Goal: Transaction & Acquisition: Purchase product/service

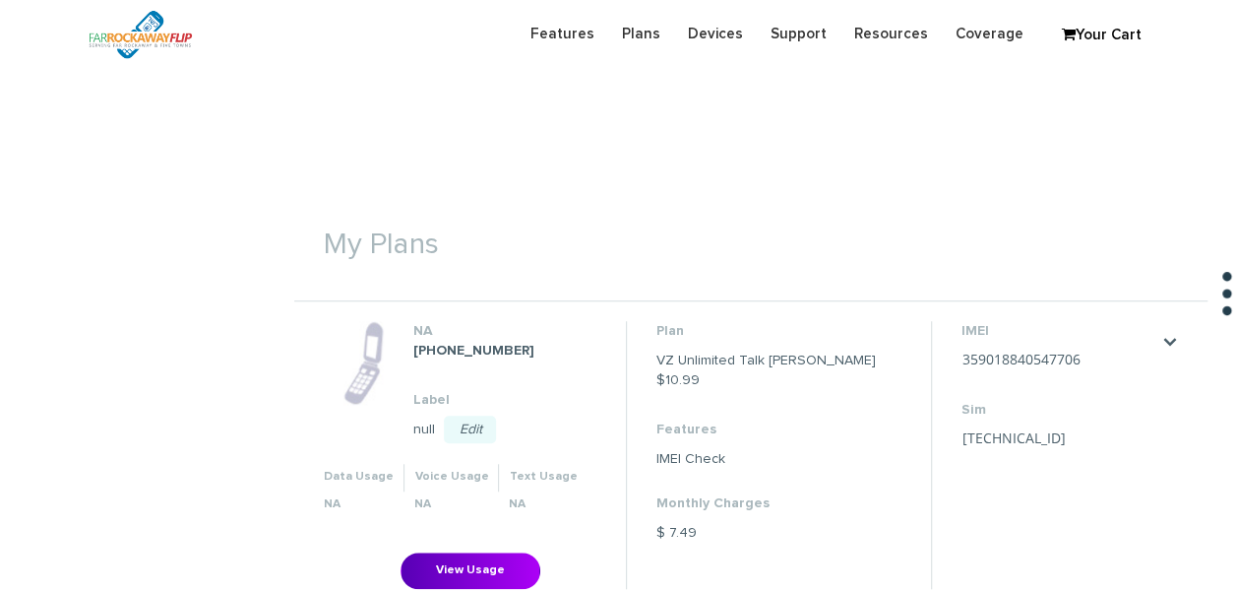
scroll to position [394, 0]
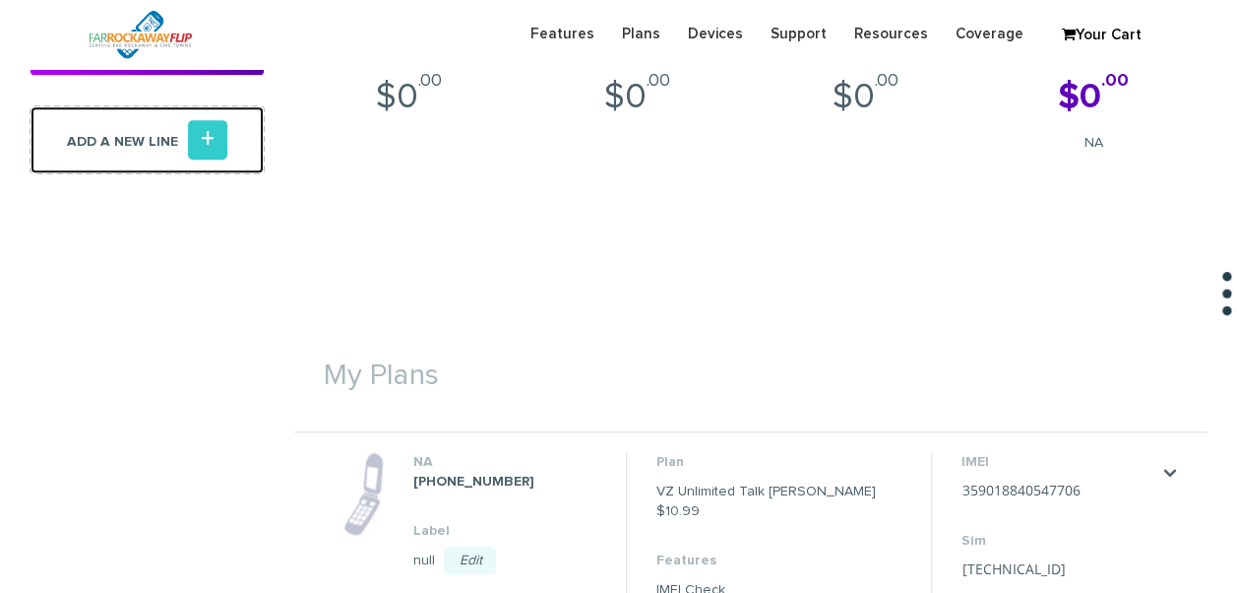
click at [216, 140] on icon "+" at bounding box center [207, 139] width 39 height 39
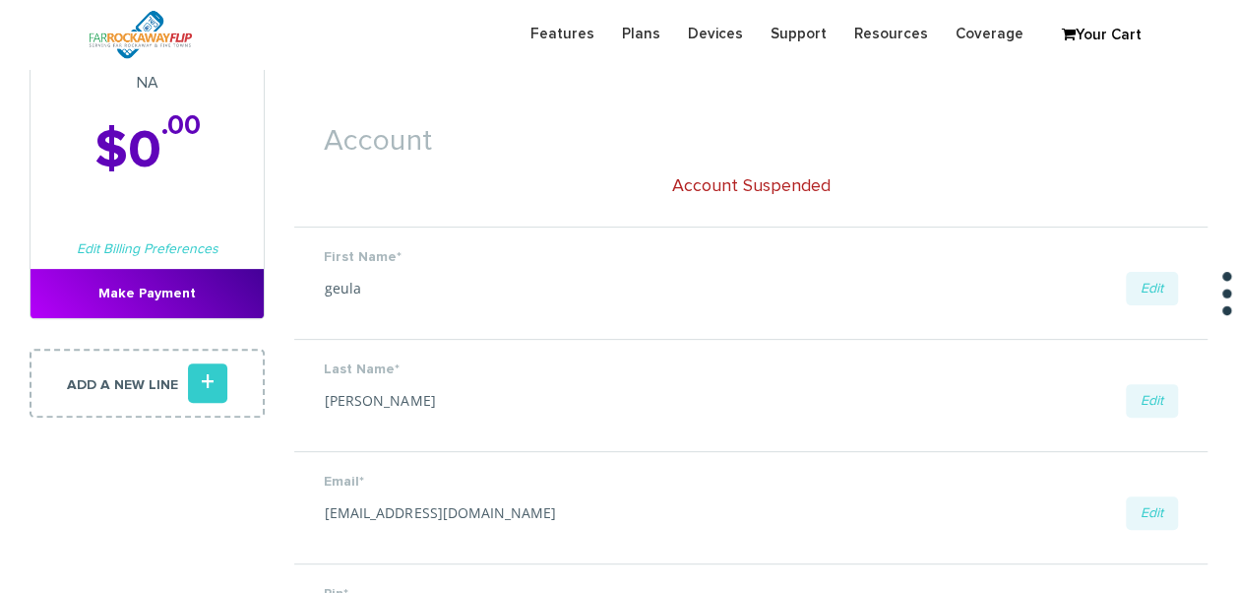
scroll to position [197, 0]
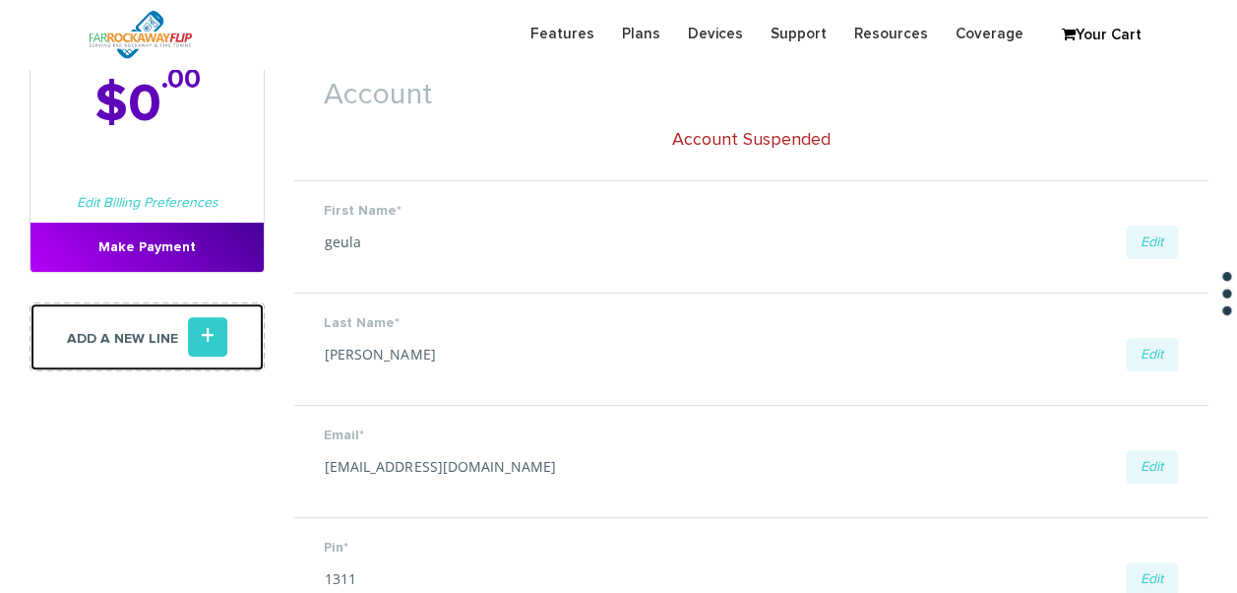
click at [205, 333] on icon "+" at bounding box center [207, 336] width 39 height 39
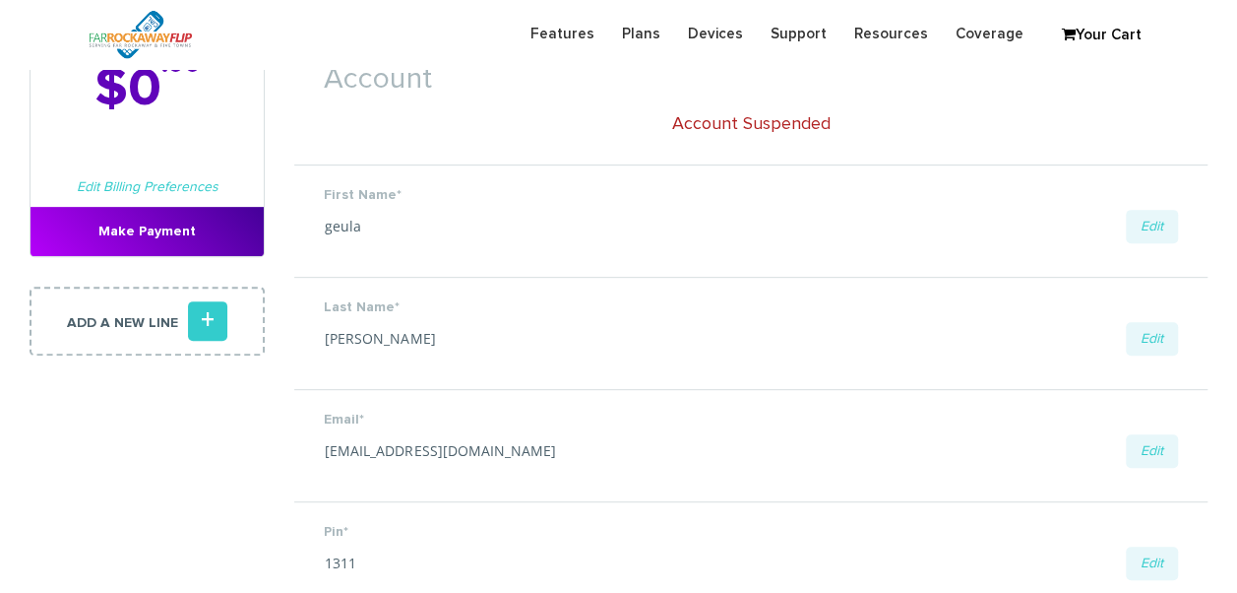
scroll to position [394, 0]
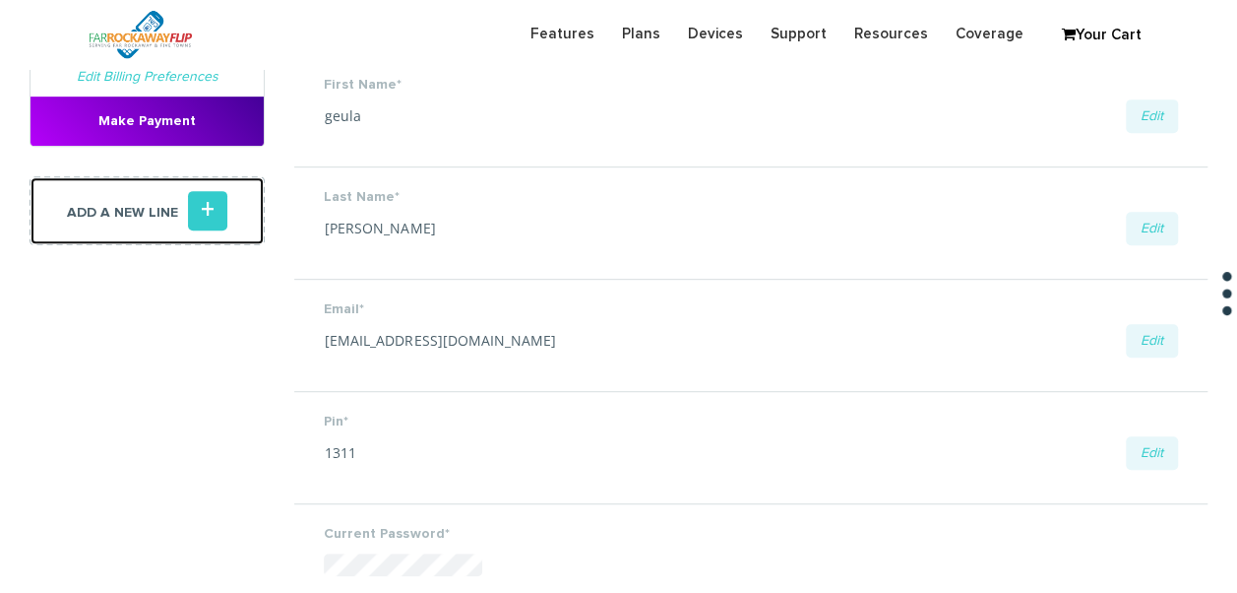
click at [228, 211] on link "Add a new line +" at bounding box center [147, 210] width 235 height 69
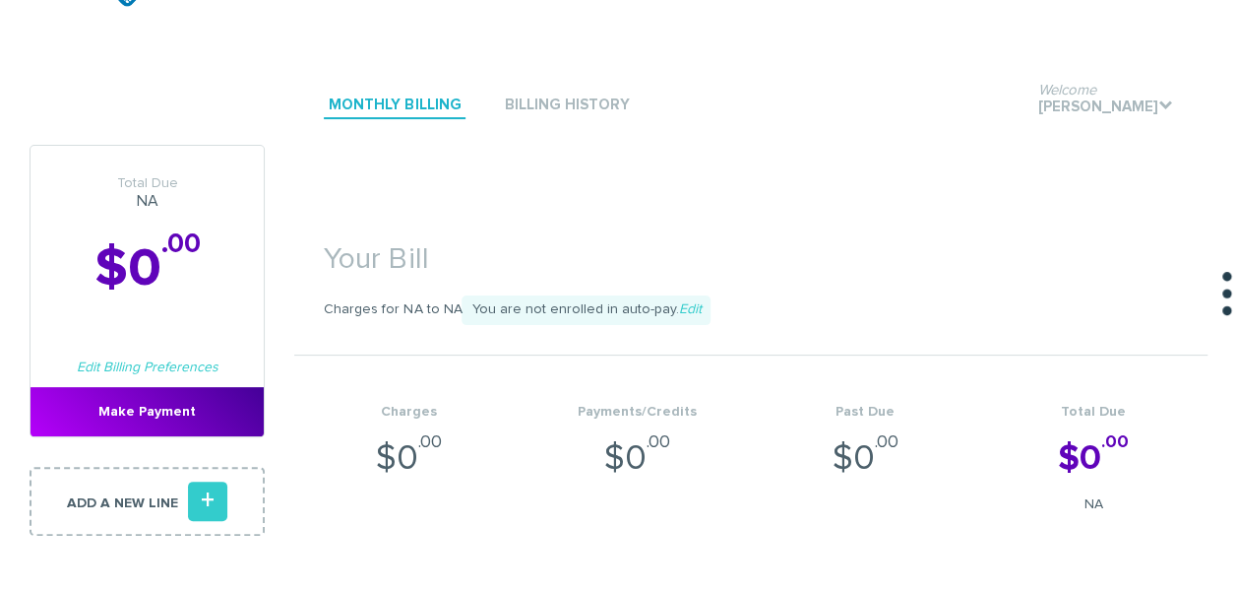
scroll to position [295, 0]
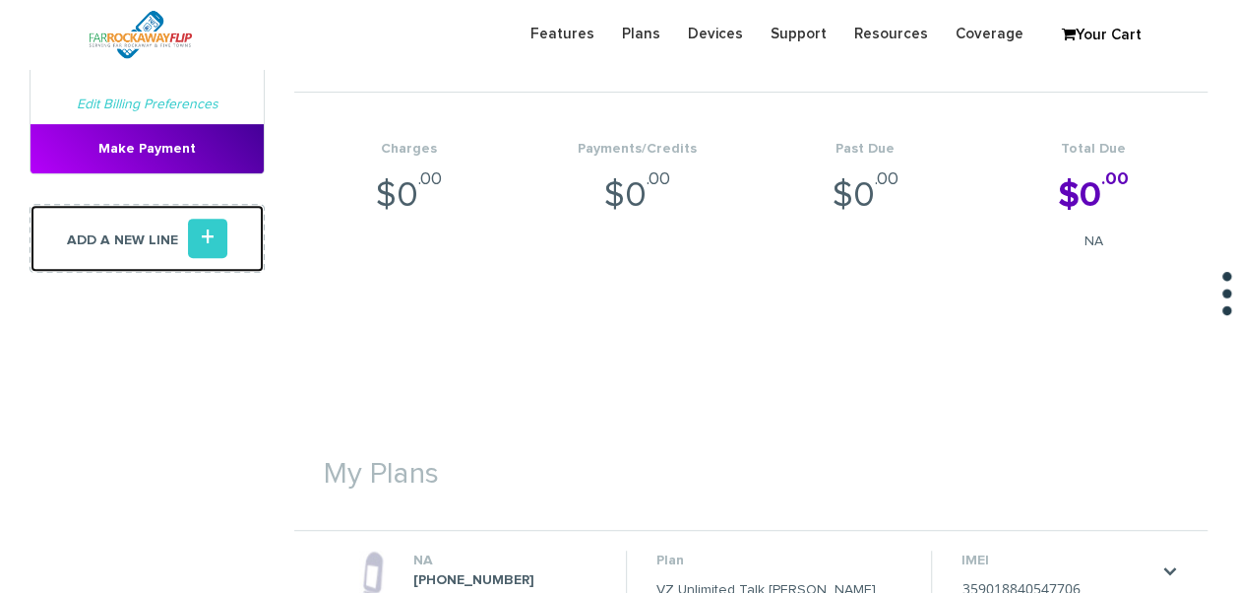
click at [203, 234] on icon "+" at bounding box center [207, 238] width 39 height 39
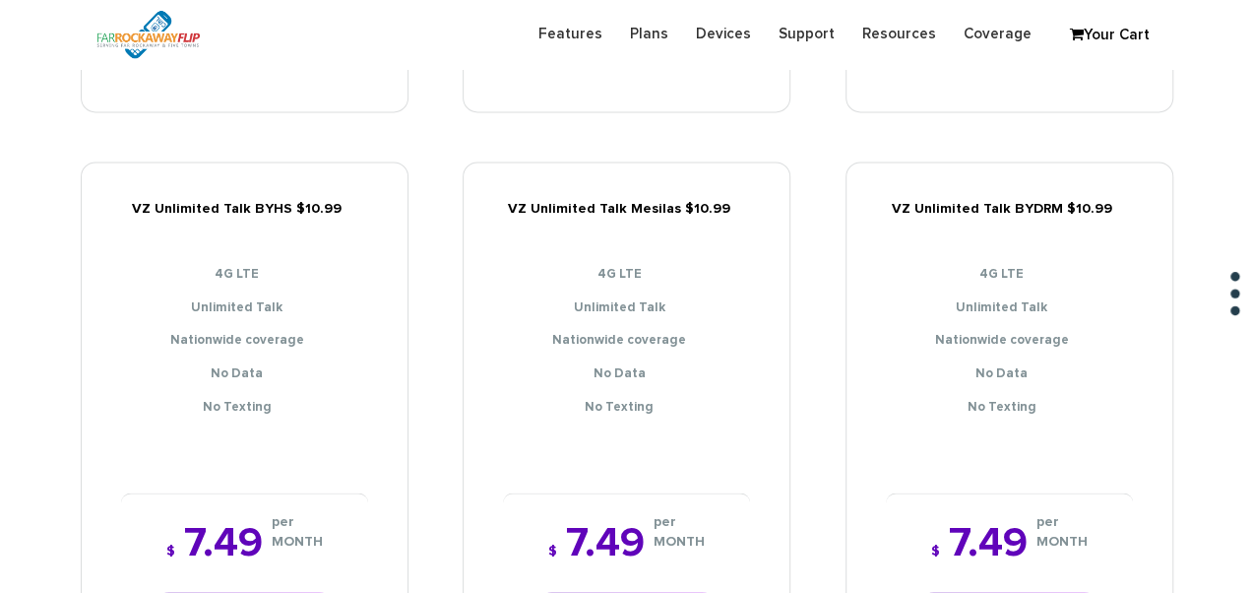
scroll to position [1477, 0]
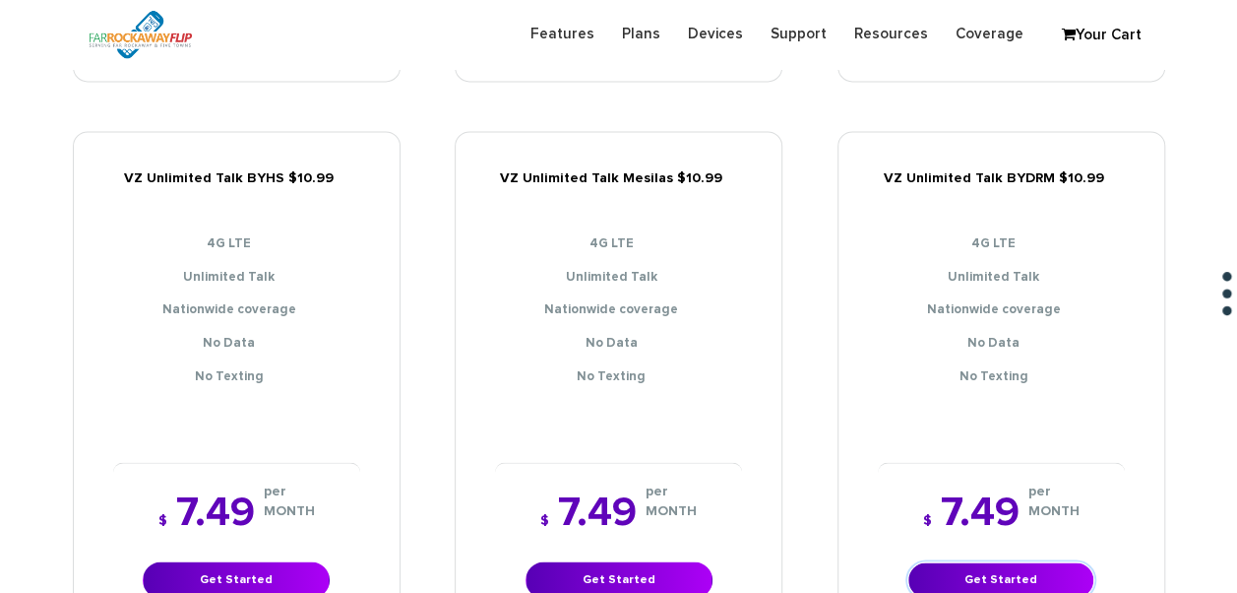
click at [1028, 561] on link "Get Started" at bounding box center [1001, 579] width 187 height 36
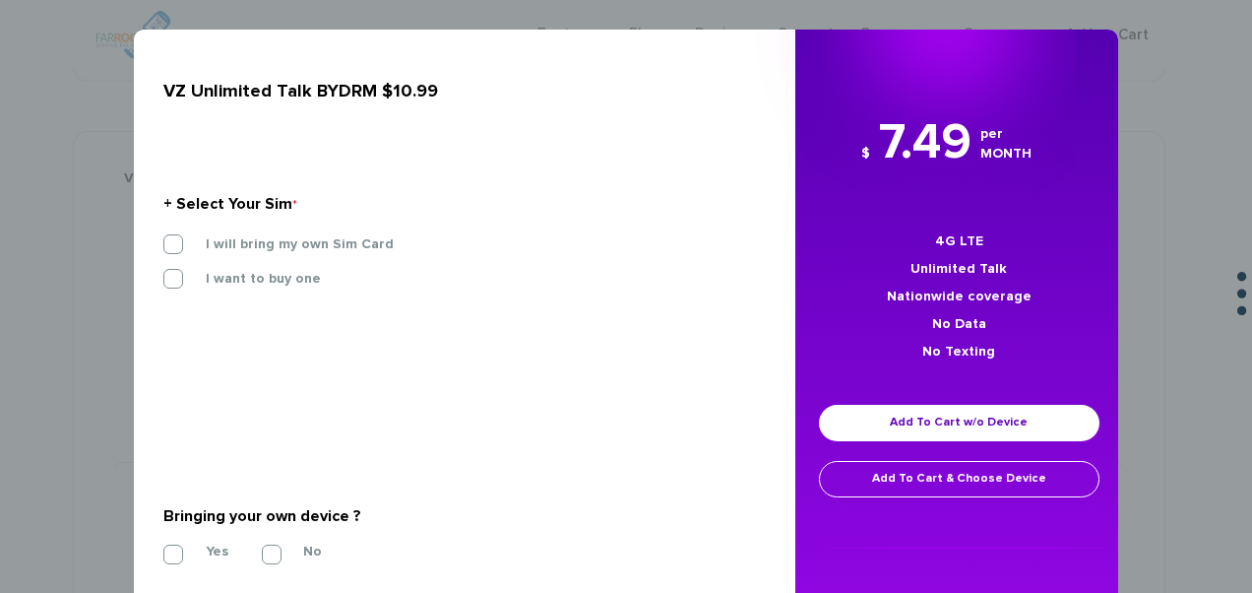
click at [326, 232] on section "+ Select Your Sim * I will bring my own Sim Card I want to buy one SIM STARTER …" at bounding box center [457, 246] width 588 height 214
click at [328, 244] on label "I will bring my own Sim Card" at bounding box center [285, 244] width 218 height 18
click at [163, 238] on input "I will bring my own Sim Card" at bounding box center [163, 238] width 0 height 0
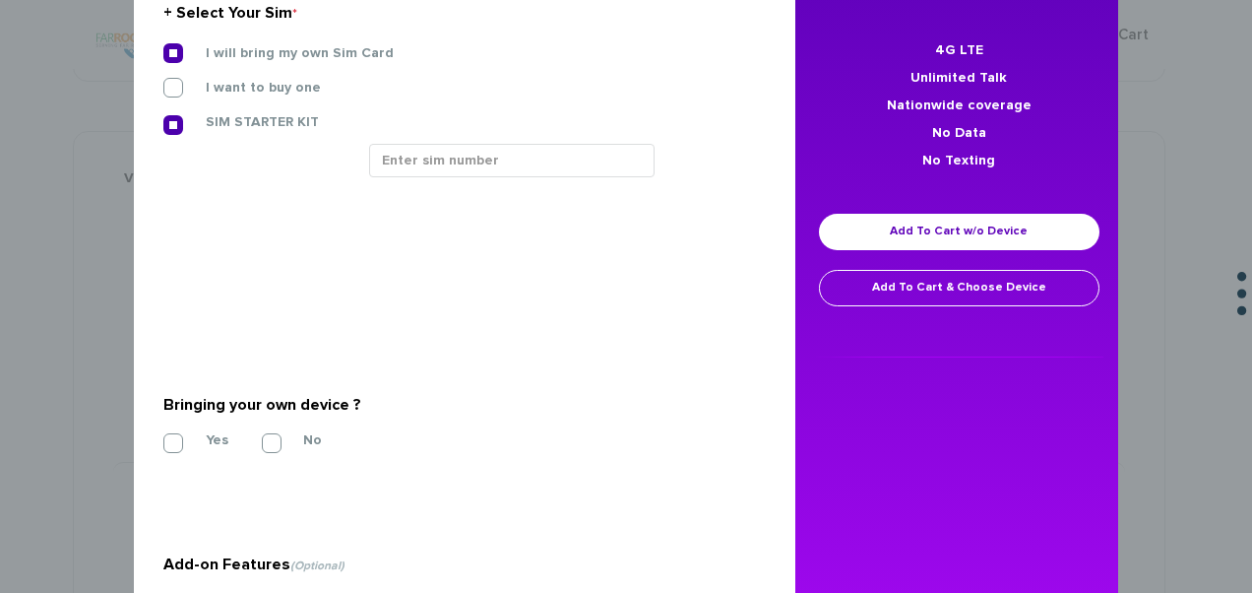
scroll to position [197, 0]
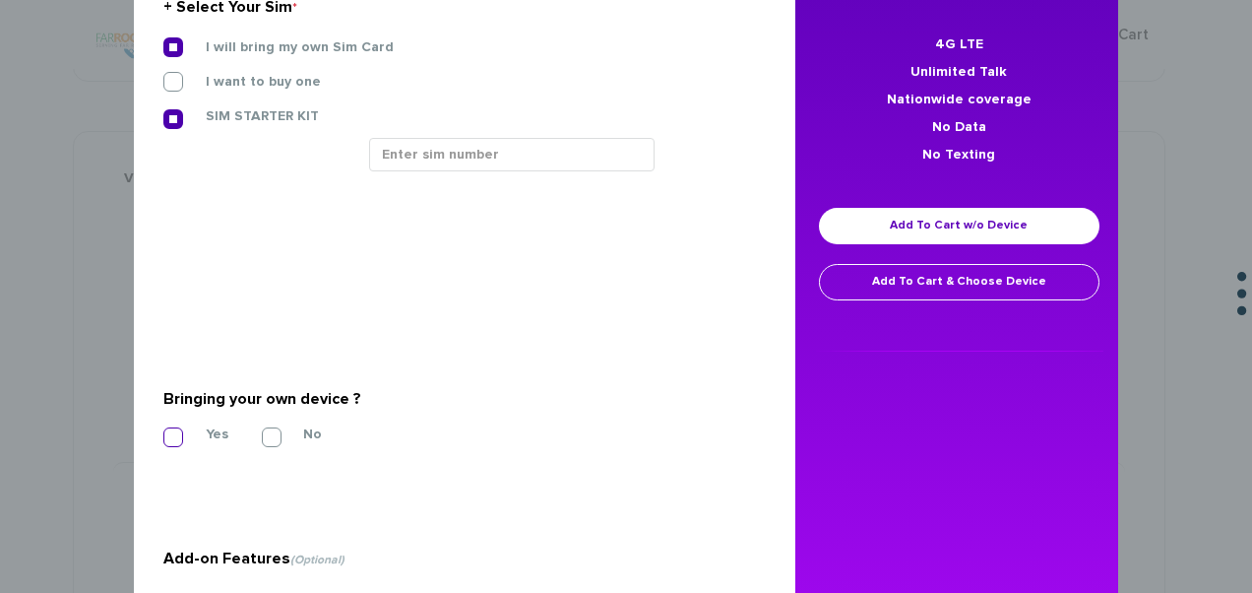
click at [201, 437] on label "Yes" at bounding box center [202, 434] width 52 height 18
click at [163, 431] on input "Yes" at bounding box center [163, 431] width 0 height 0
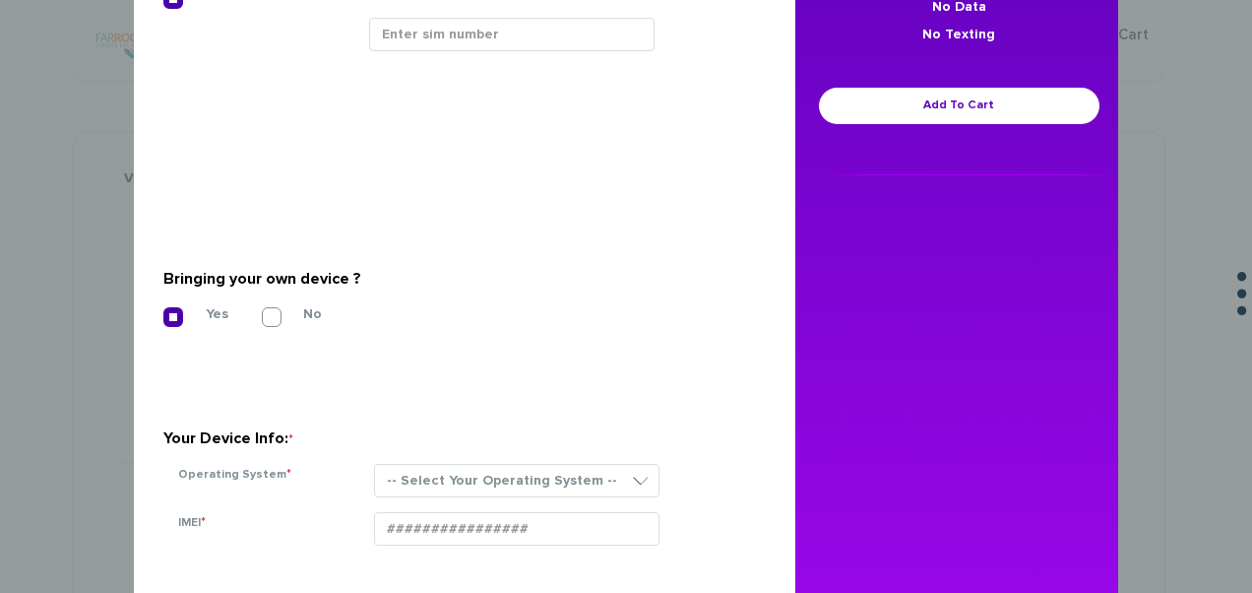
scroll to position [492, 0]
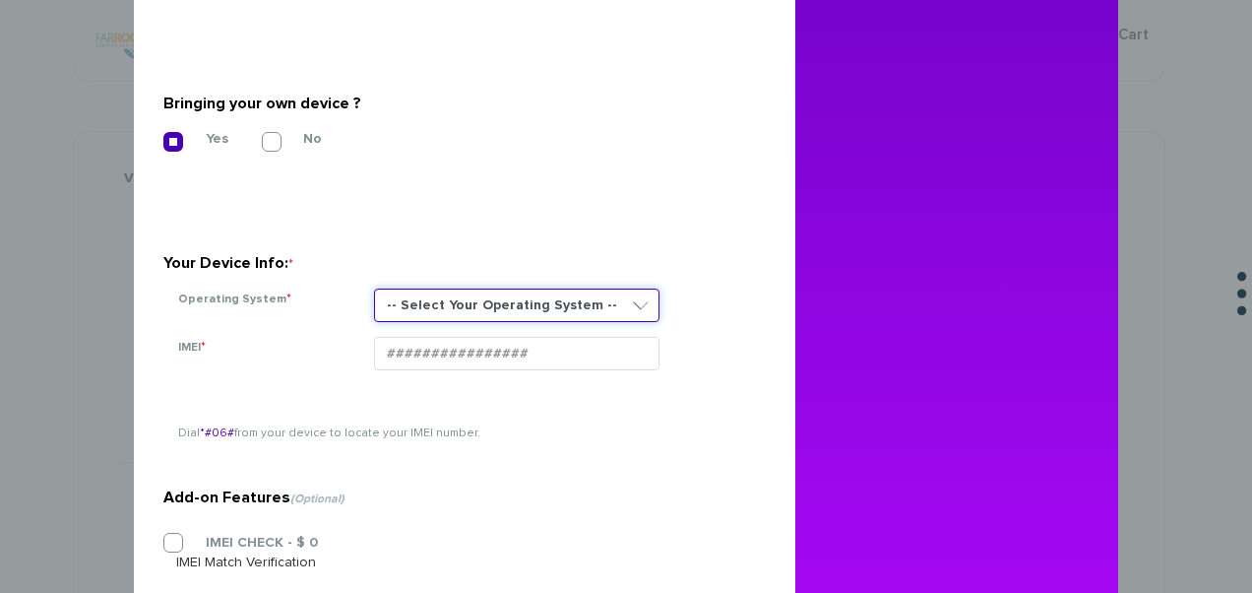
click at [431, 305] on select "-- Select Your Operating System -- ANDROID BLACKBERRY IOS NONE (BASIC PHONE) WI…" at bounding box center [516, 304] width 285 height 33
select select "NONE (BASIC PHONE)"
click at [374, 288] on select "-- Select Your Operating System -- ANDROID BLACKBERRY IOS NONE (BASIC PHONE) WI…" at bounding box center [516, 304] width 285 height 33
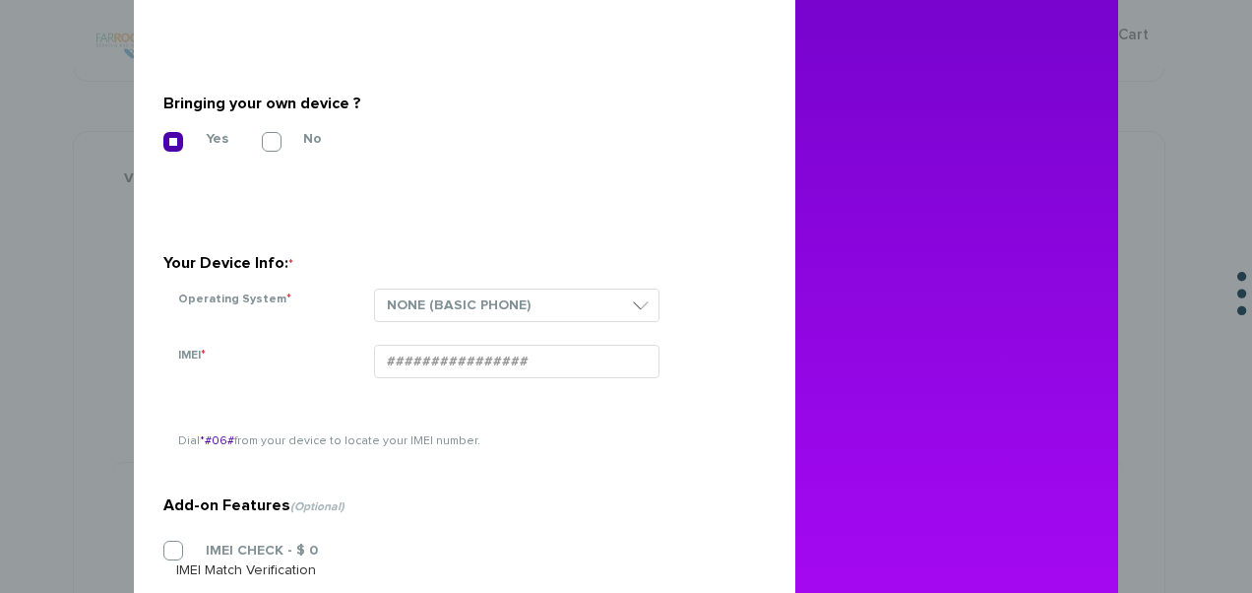
drag, startPoint x: 489, startPoint y: 376, endPoint x: 411, endPoint y: 222, distance: 173.5
click at [411, 222] on section "Your Device Info: * Operating System * -- Select Your Operating System -- ANDRO…" at bounding box center [457, 268] width 588 height 140
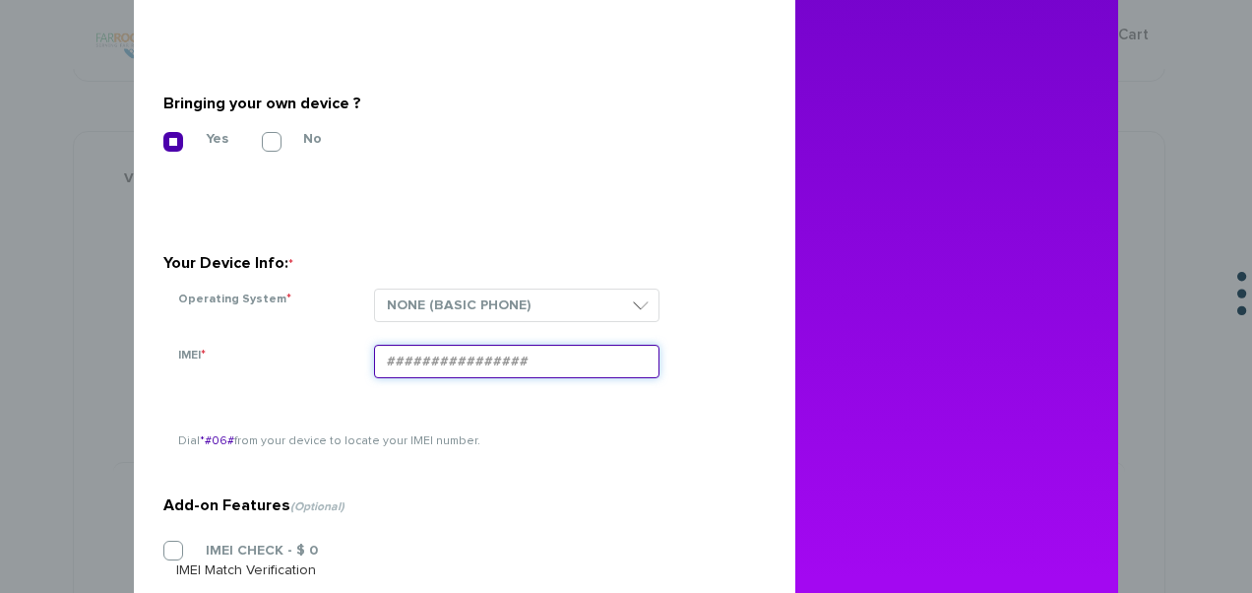
paste input "[TECHNICAL_ID]"
type input "[TECHNICAL_ID]"
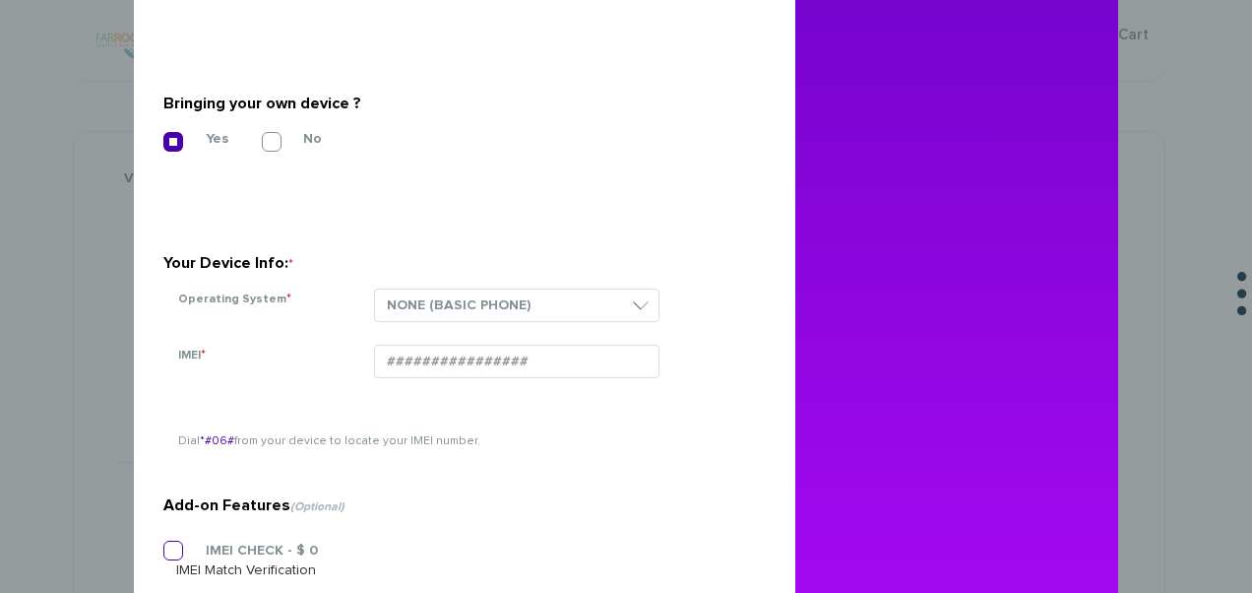
click at [163, 546] on section "Add-on Features (Optional) IMEI CHECK - $ 0 IMEI Match Verification" at bounding box center [457, 493] width 588 height 311
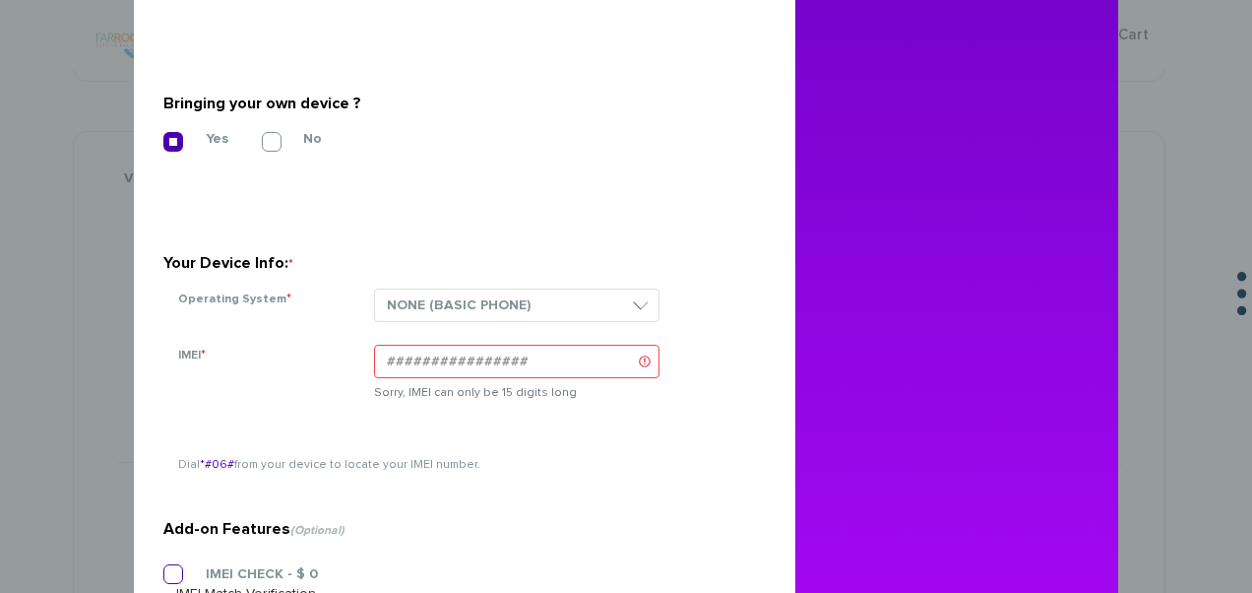
click at [176, 572] on label "IMEI CHECK - $ 0" at bounding box center [247, 574] width 142 height 18
click at [163, 568] on input "IMEI CHECK - $ 0" at bounding box center [163, 568] width 0 height 0
drag, startPoint x: 549, startPoint y: 358, endPoint x: 362, endPoint y: 363, distance: 187.1
click at [362, 363] on div "89148000010413108275 Sorry, IMEI can only be 15 digits long" at bounding box center [555, 381] width 392 height 73
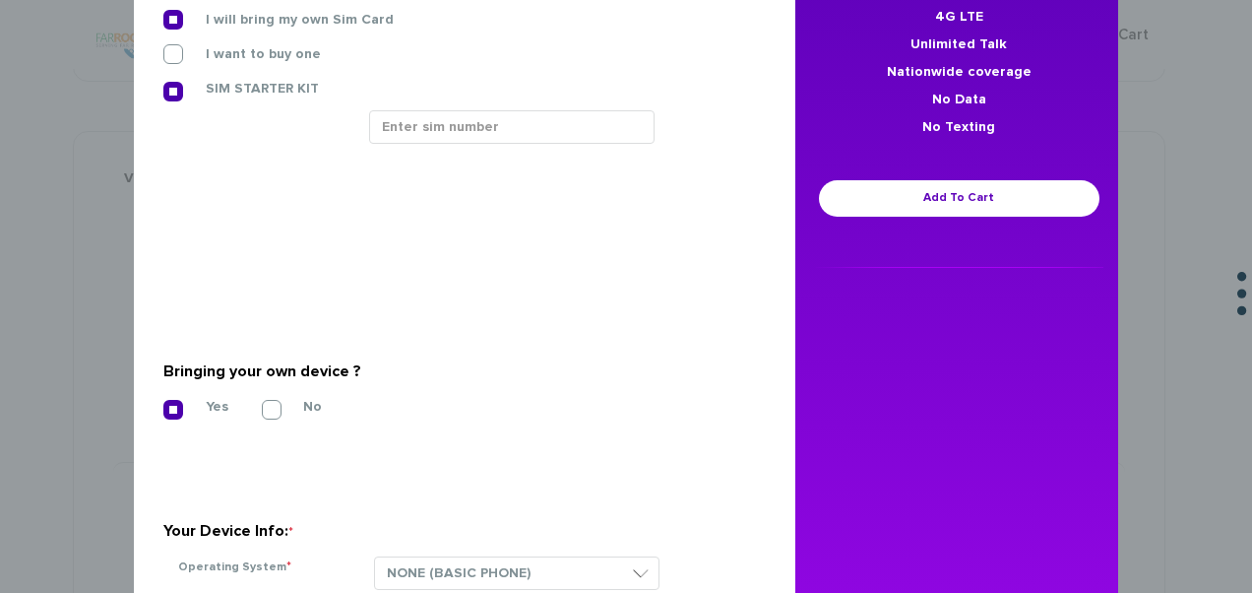
scroll to position [197, 0]
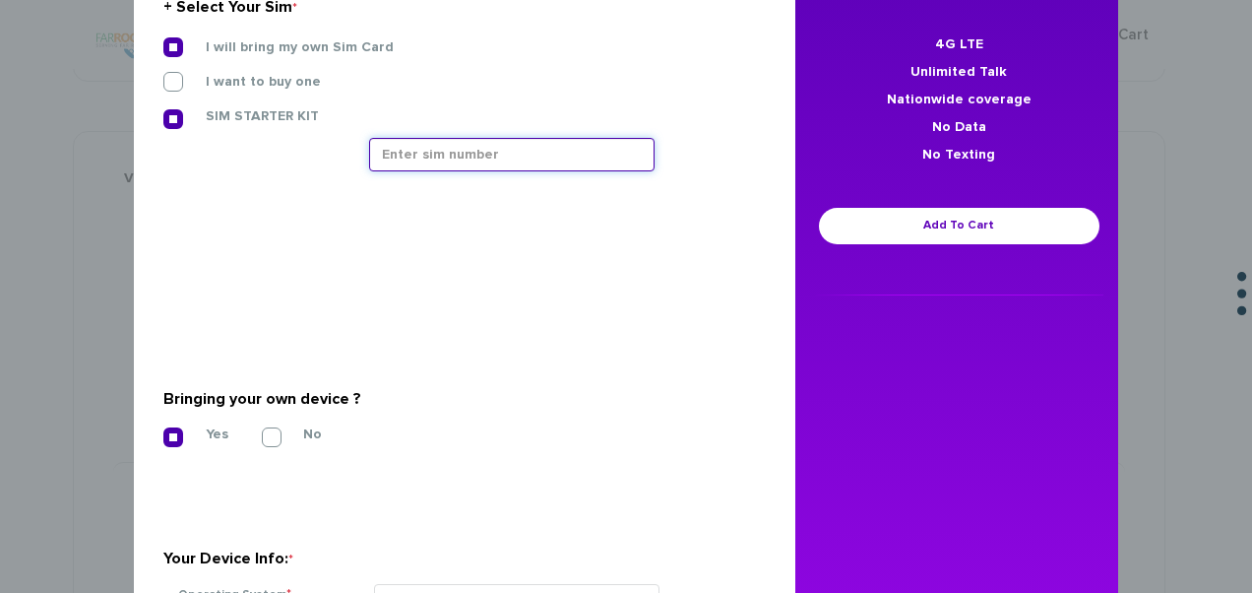
paste input "89148000010413108275"
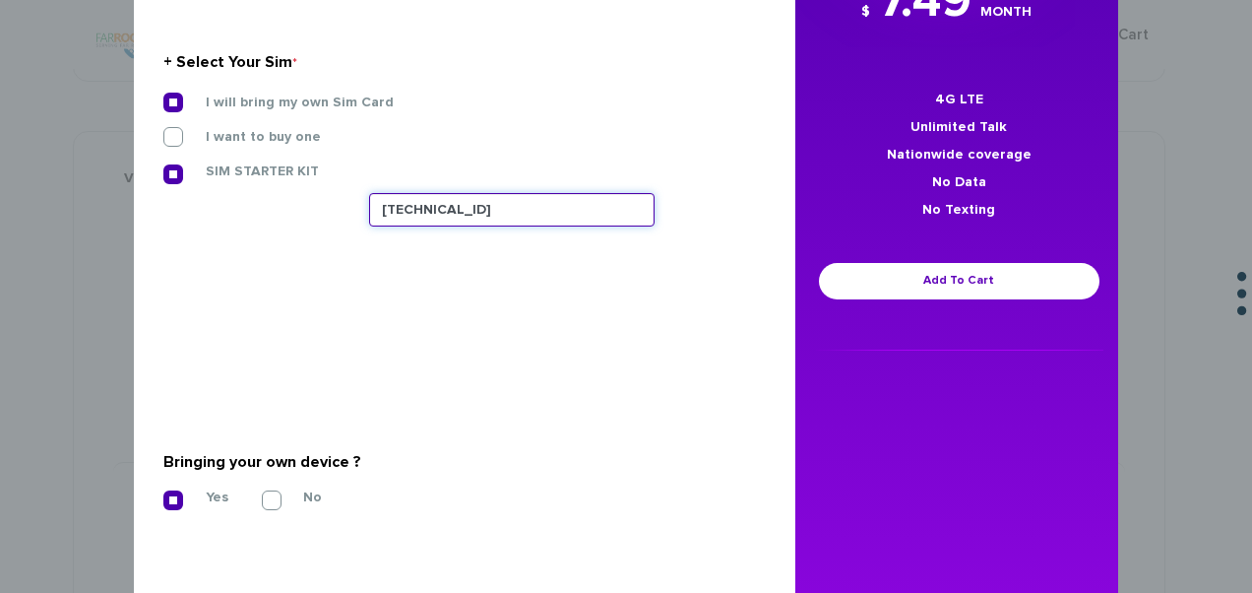
scroll to position [98, 0]
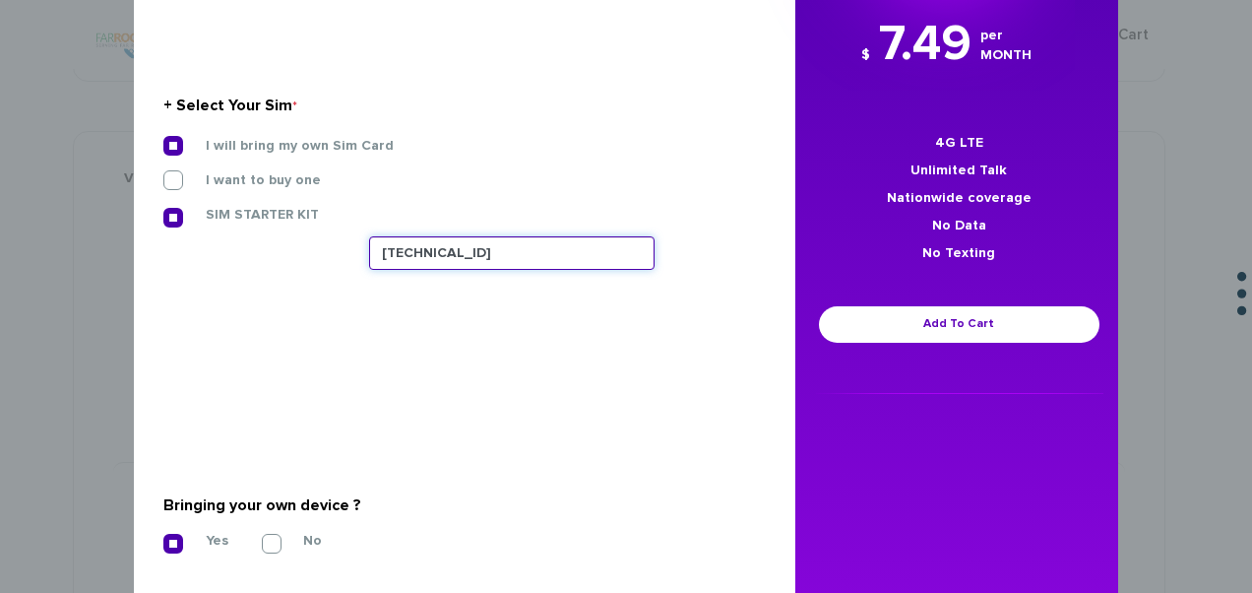
drag, startPoint x: 575, startPoint y: 253, endPoint x: 354, endPoint y: 256, distance: 220.5
click at [354, 256] on div "89148000010413108275" at bounding box center [560, 264] width 412 height 56
paste input "090721"
type input "89148000010413090721"
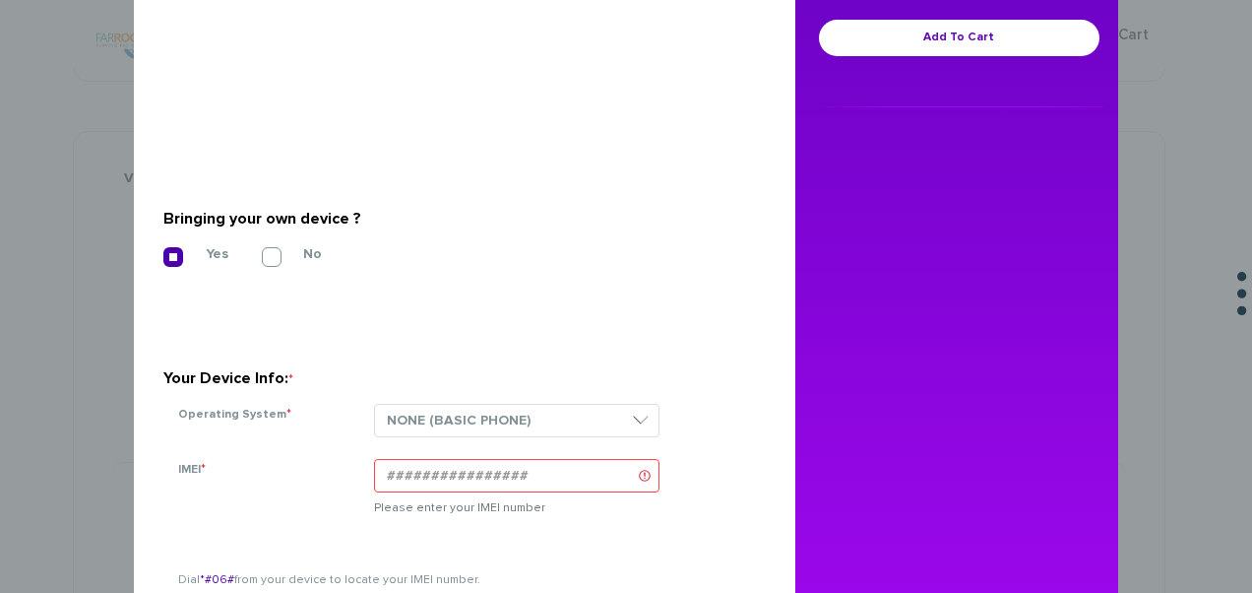
scroll to position [394, 0]
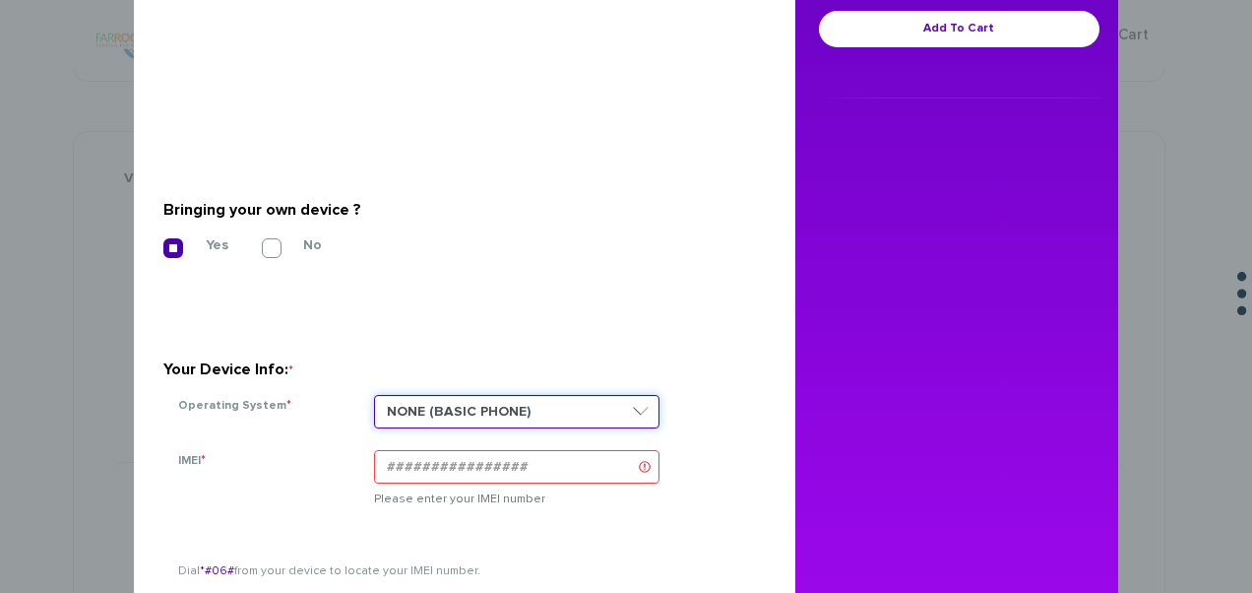
click at [545, 408] on select "-- Select Your Operating System -- ANDROID BLACKBERRY IOS NONE (BASIC PHONE) WI…" at bounding box center [516, 411] width 285 height 33
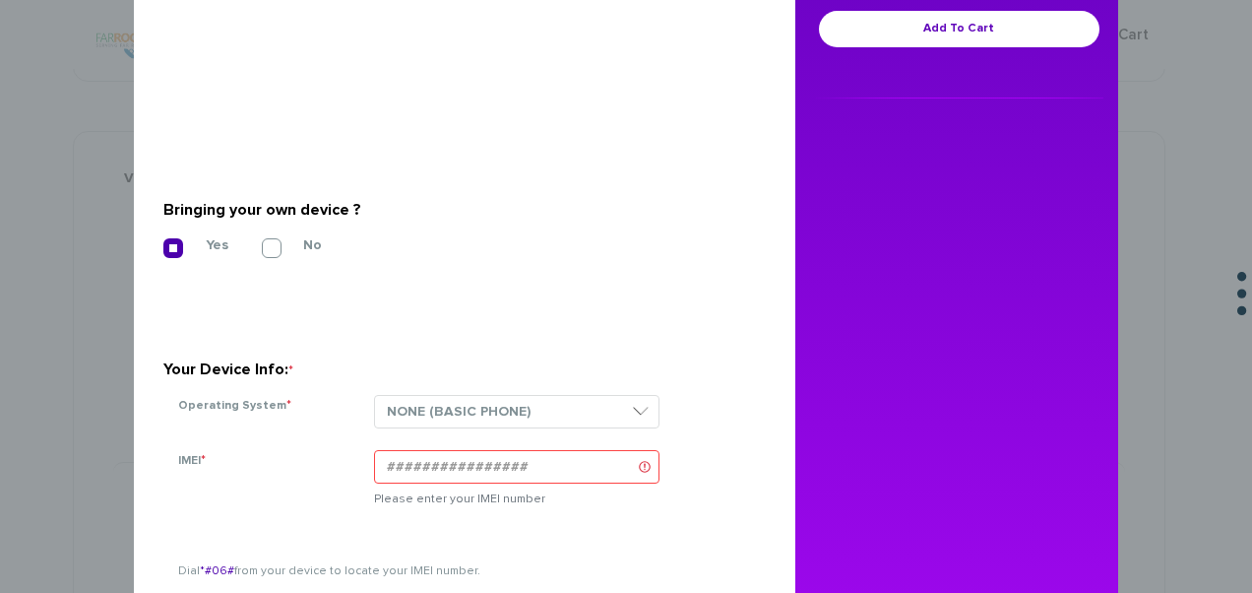
click at [539, 353] on div "Your Device Info: *" at bounding box center [457, 369] width 588 height 32
paste input "354834103824896"
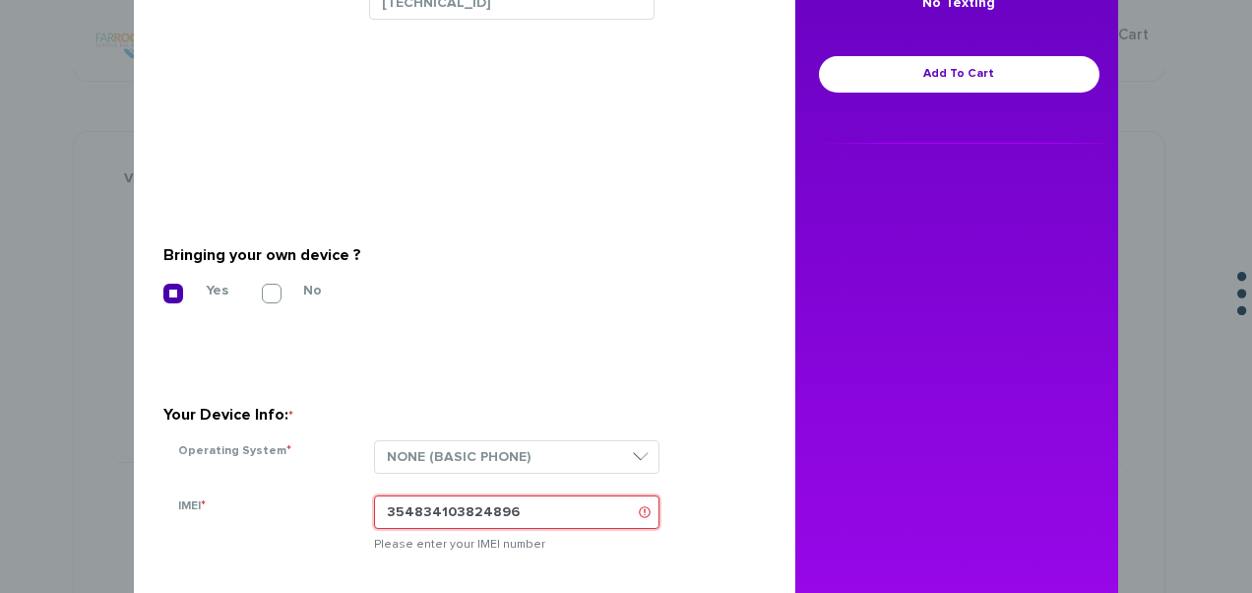
scroll to position [653, 0]
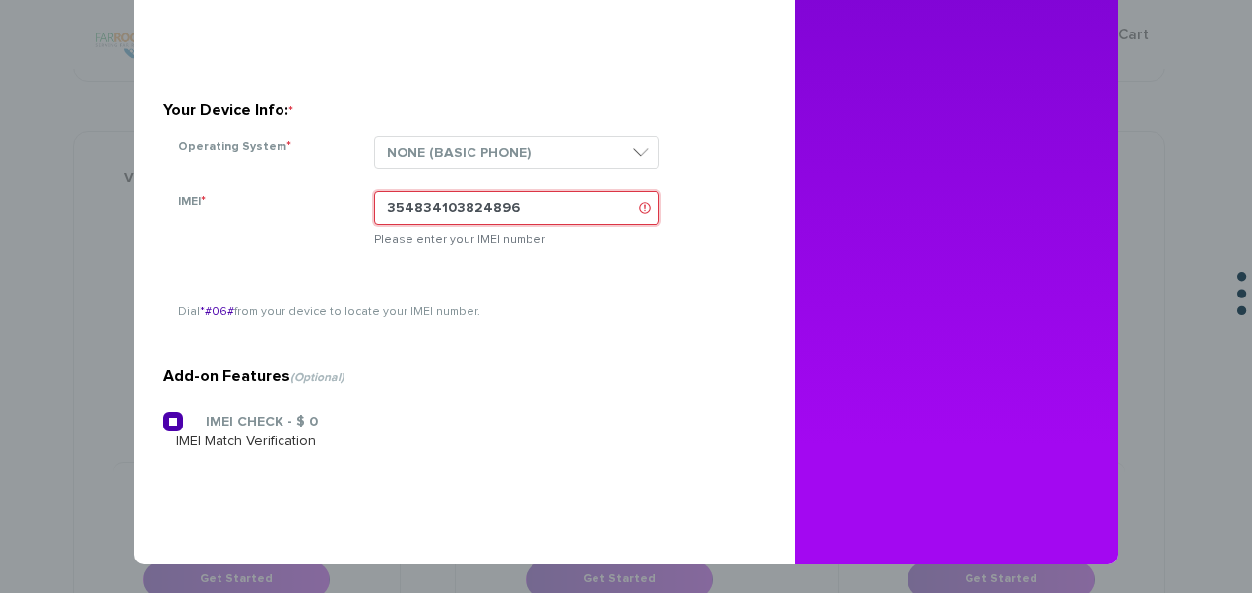
type input "354834103824896"
click at [176, 418] on label "IMEI CHECK - $ 0" at bounding box center [247, 421] width 142 height 18
click at [163, 415] on input "IMEI CHECK - $ 0" at bounding box center [163, 415] width 0 height 0
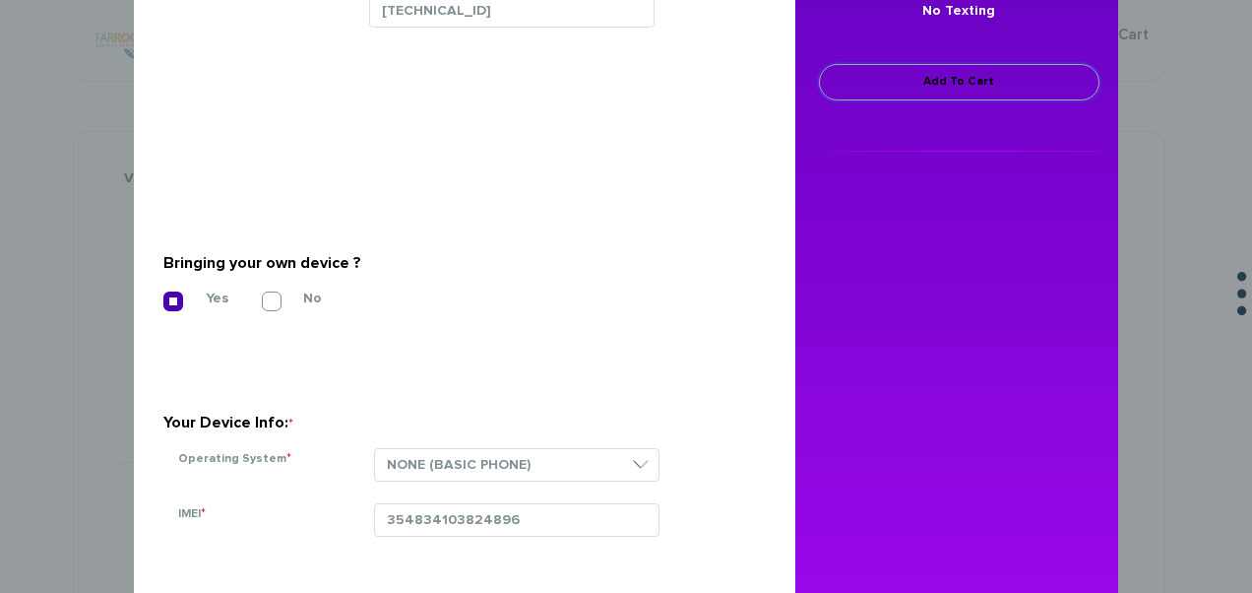
click at [943, 88] on link "Add To Cart" at bounding box center [959, 82] width 281 height 36
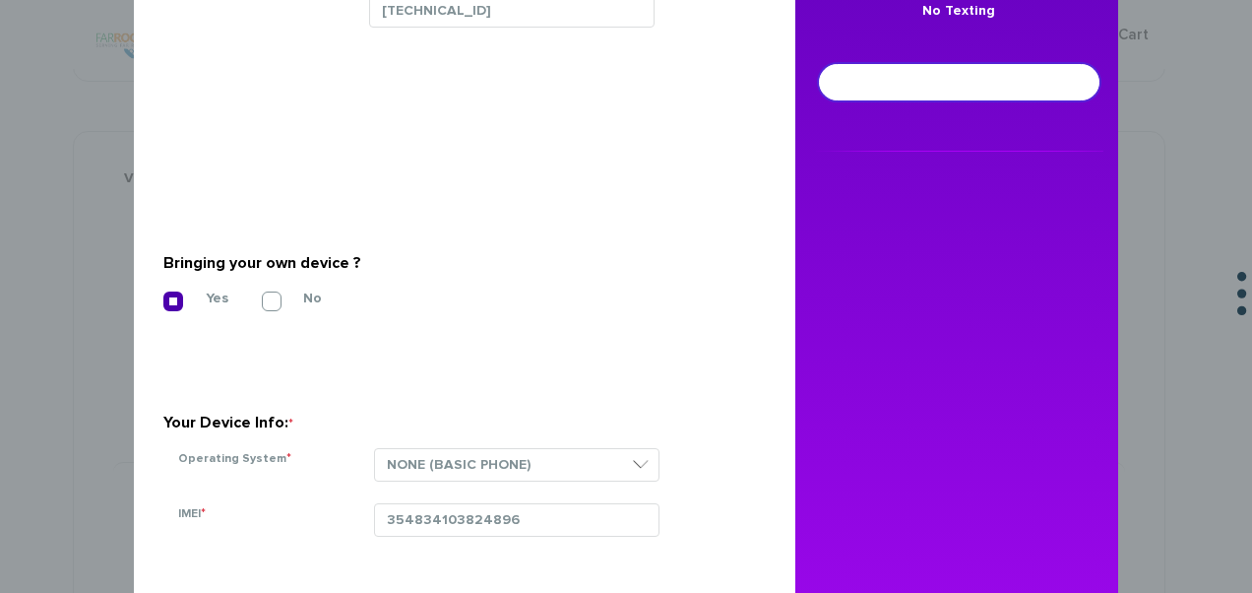
scroll to position [356, 0]
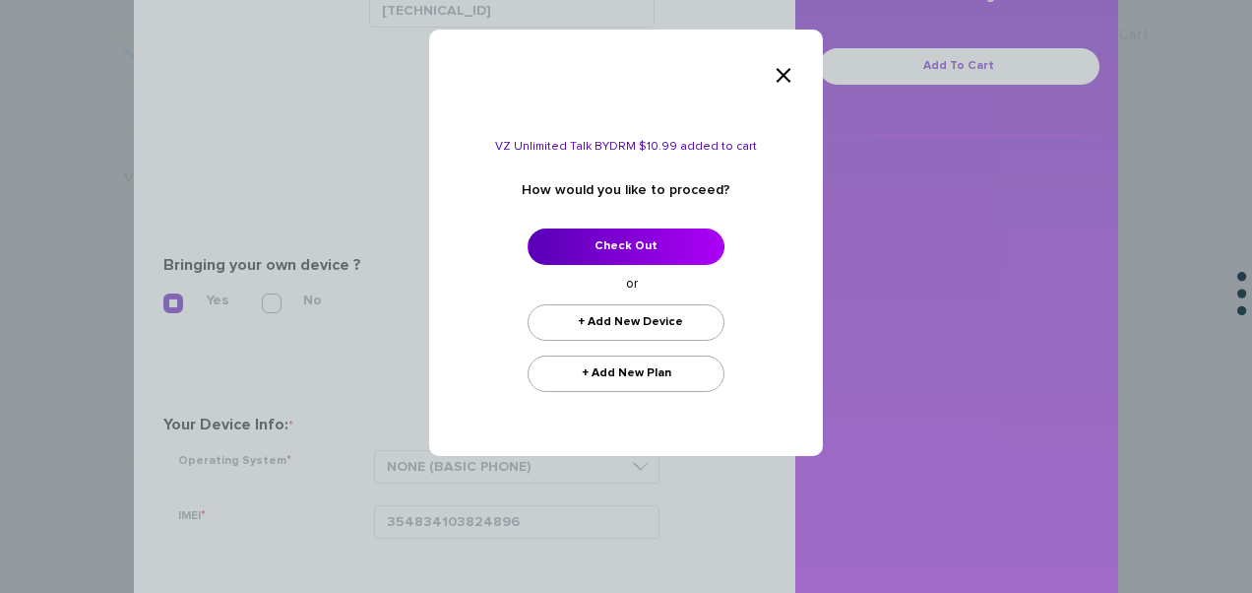
click at [586, 223] on form "VZ Unlimited Talk BYDRM $10.99 added to cart How would you like to proceed? Che…" at bounding box center [626, 266] width 305 height 251
click at [587, 230] on link "Check Out" at bounding box center [626, 246] width 197 height 36
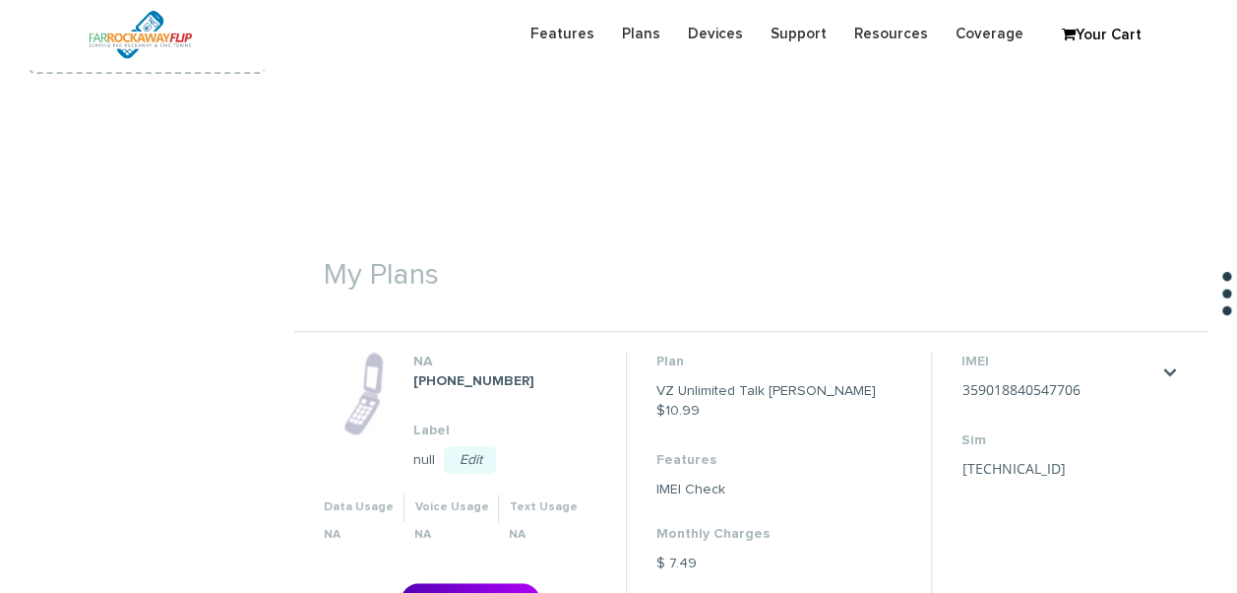
scroll to position [689, 0]
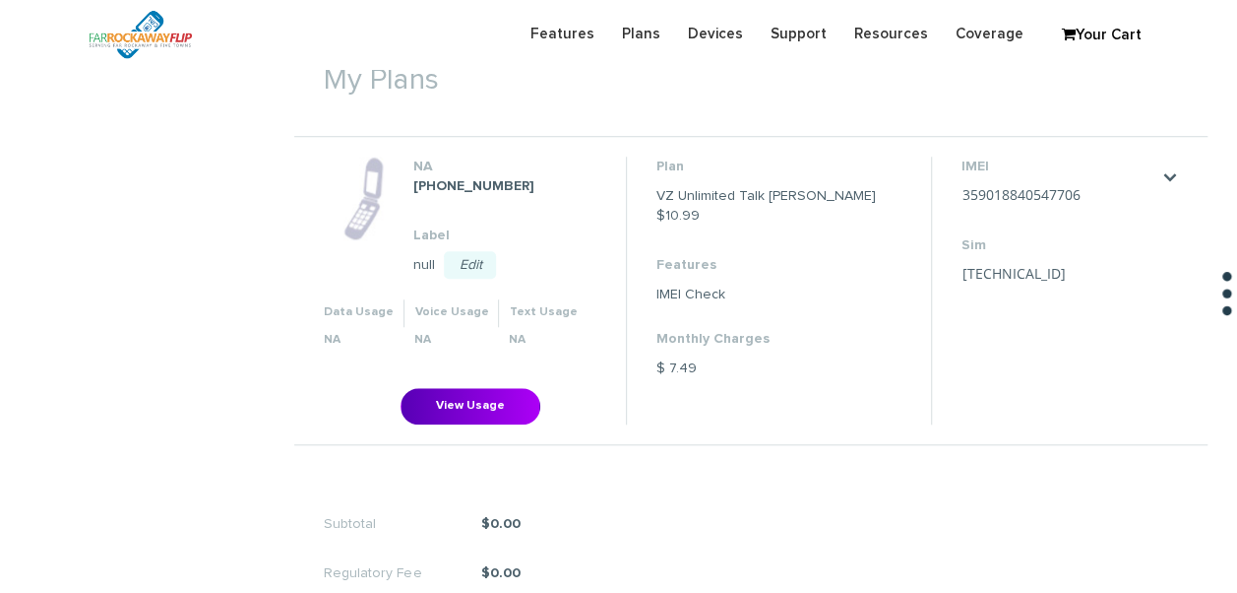
click at [1070, 186] on dd "359018840547706 Save Cancel" at bounding box center [1060, 196] width 197 height 20
drag, startPoint x: 1070, startPoint y: 185, endPoint x: 1053, endPoint y: 254, distance: 70.9
click at [1053, 254] on dt "Sim" at bounding box center [1060, 245] width 197 height 20
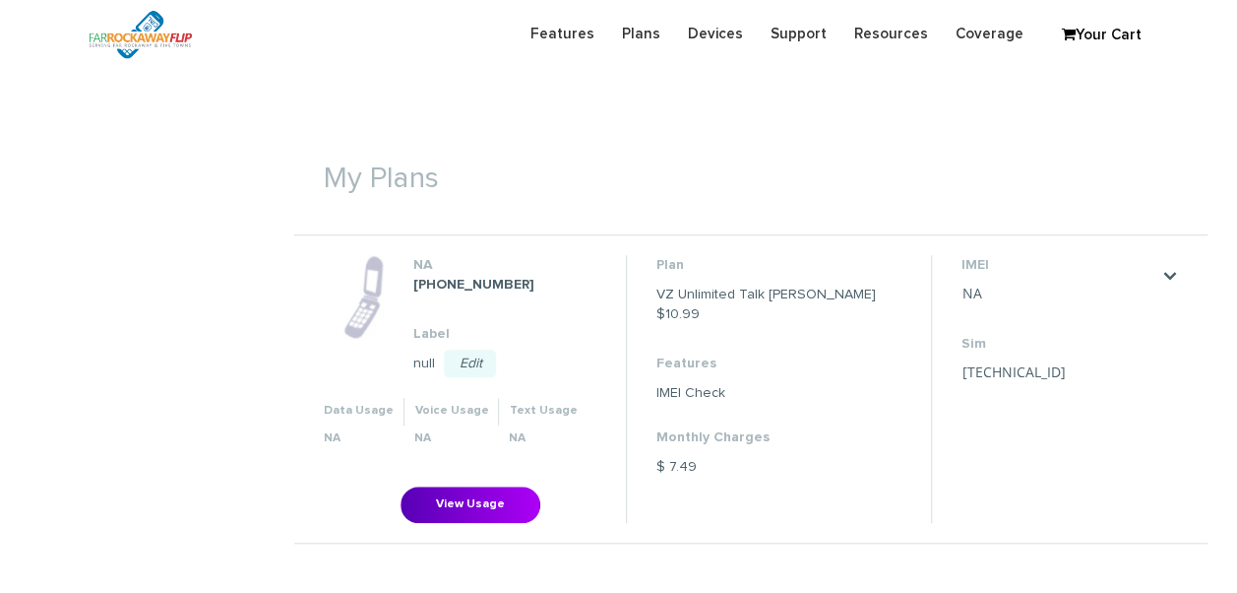
scroll to position [689, 0]
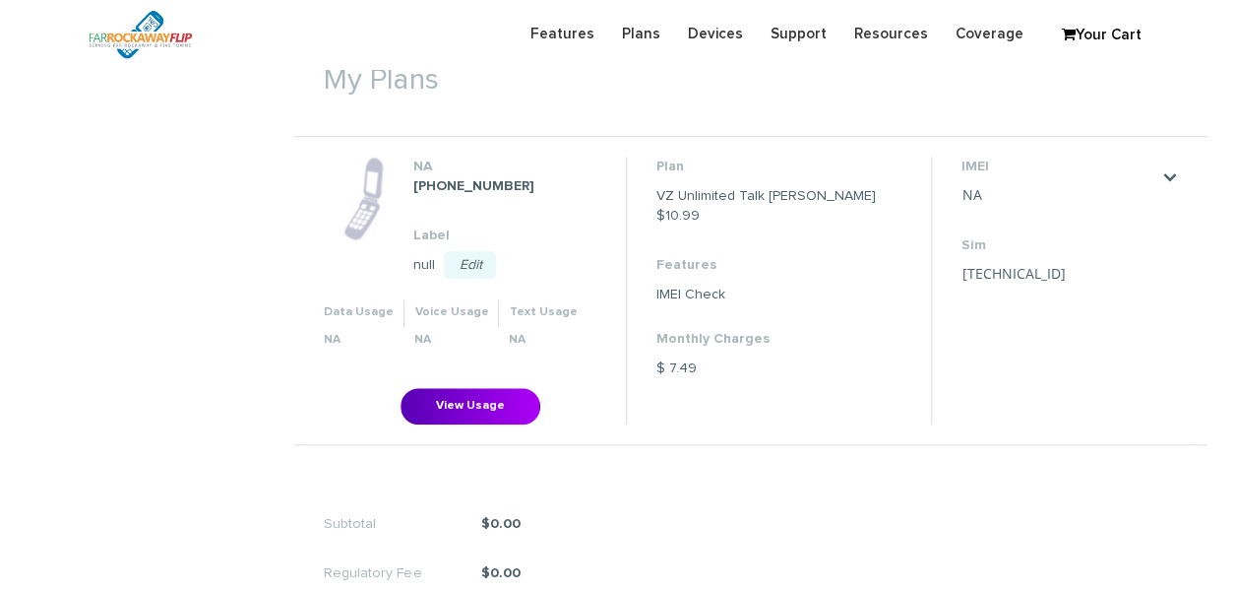
click at [1177, 172] on li "IMEI NA Save Cancel Sim 89148000010413090721 Save Cancel" at bounding box center [1059, 290] width 257 height 267
click at [1176, 173] on link "." at bounding box center [1171, 177] width 16 height 16
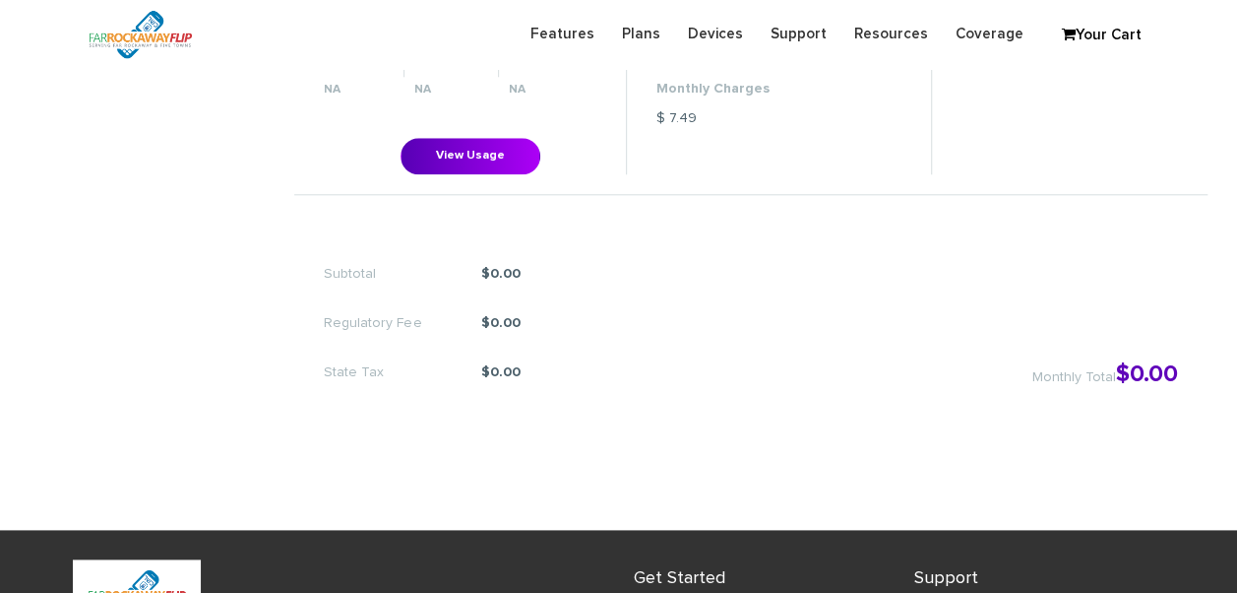
scroll to position [984, 0]
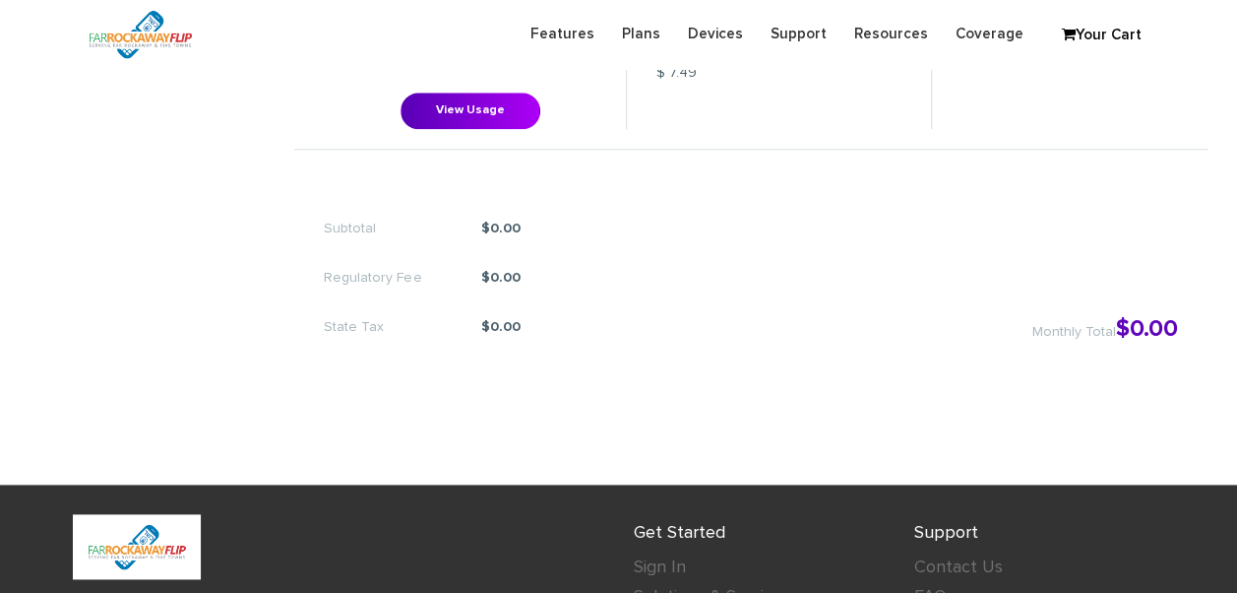
click at [928, 301] on div "Subtotal $0.00 Regulatory Fee $0.00 State Tax $0.00 Monthly Total $0.00" at bounding box center [751, 267] width 914 height 217
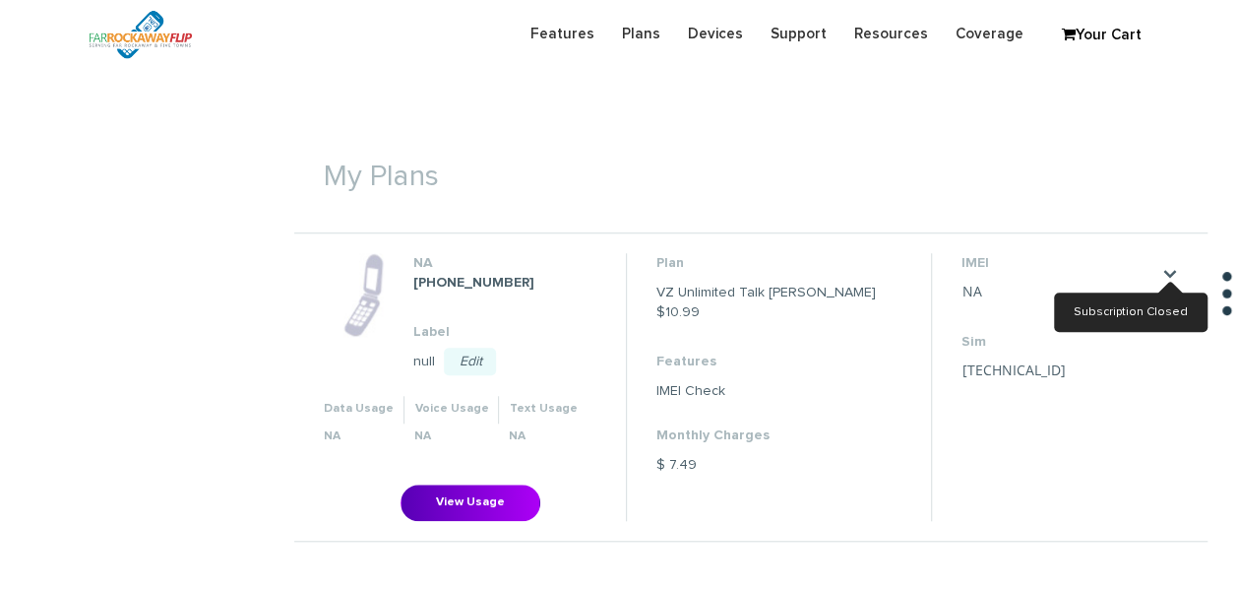
scroll to position [591, 0]
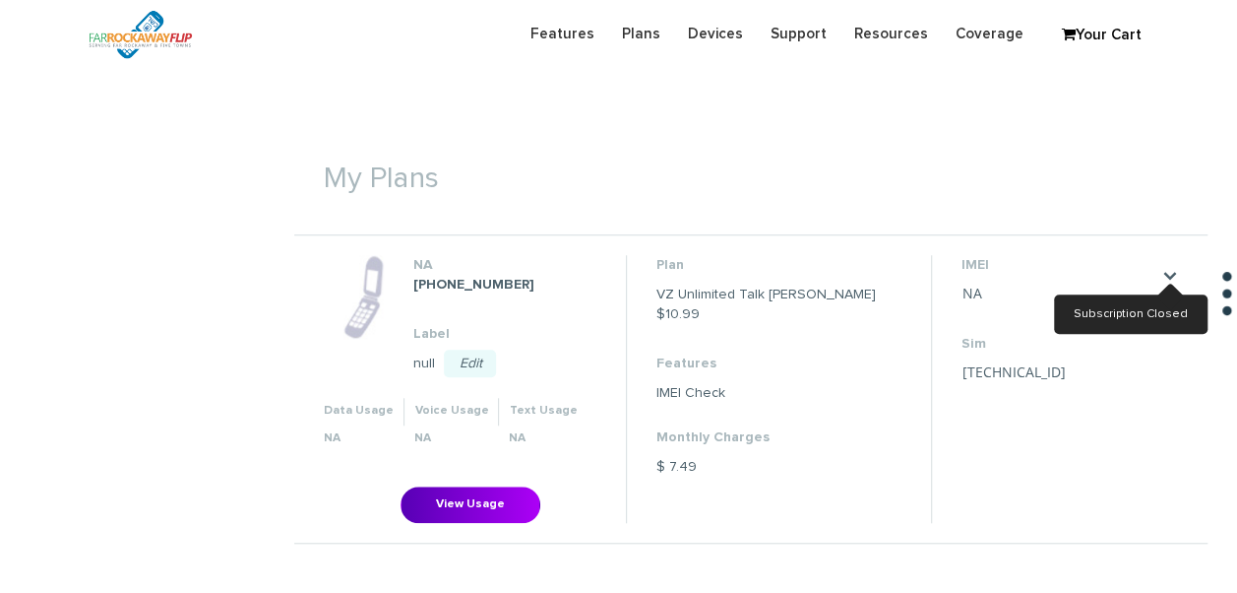
click at [1101, 369] on li "IMEI NA Save Cancel Sim 89148000010413090721 Save Cancel" at bounding box center [1059, 388] width 257 height 267
drag, startPoint x: 987, startPoint y: 370, endPoint x: 949, endPoint y: 375, distance: 38.7
click at [945, 377] on li "IMEI NA Save Cancel Sim 89148000010413090721 Save Cancel" at bounding box center [1059, 388] width 257 height 267
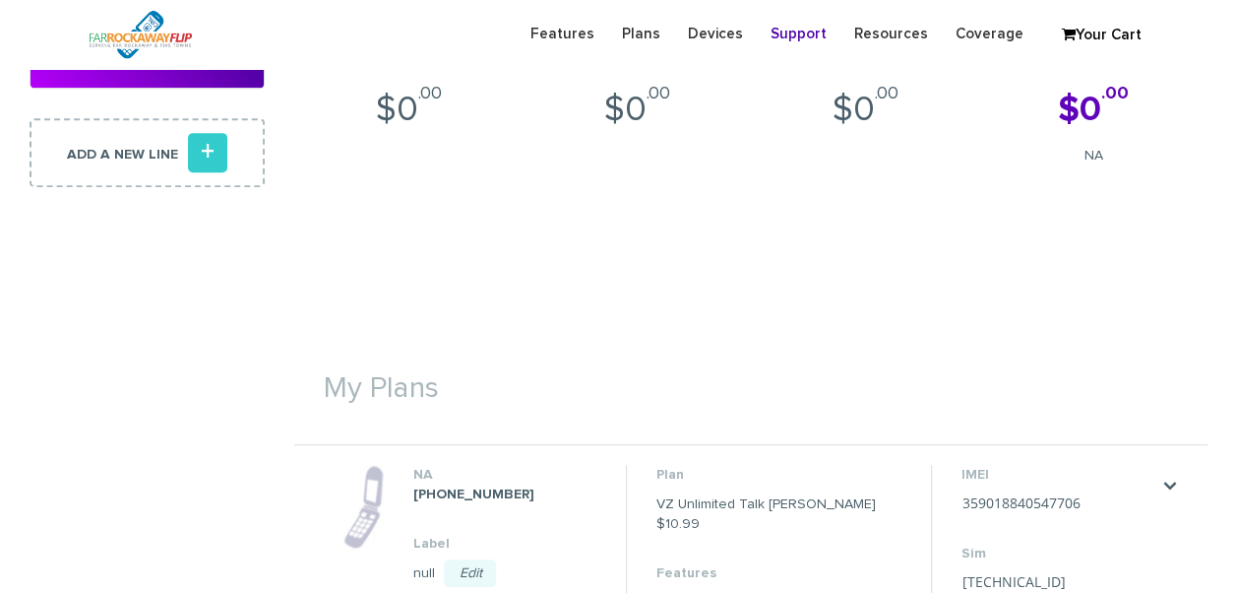
scroll to position [394, 0]
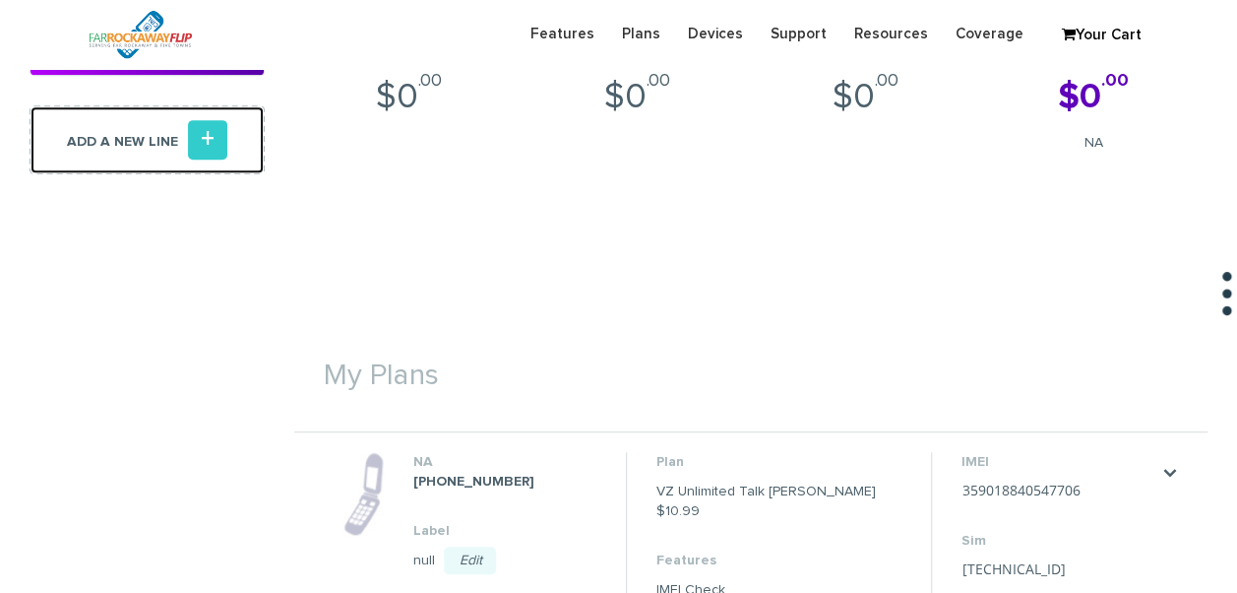
click at [145, 151] on link "Add a new line +" at bounding box center [147, 139] width 235 height 69
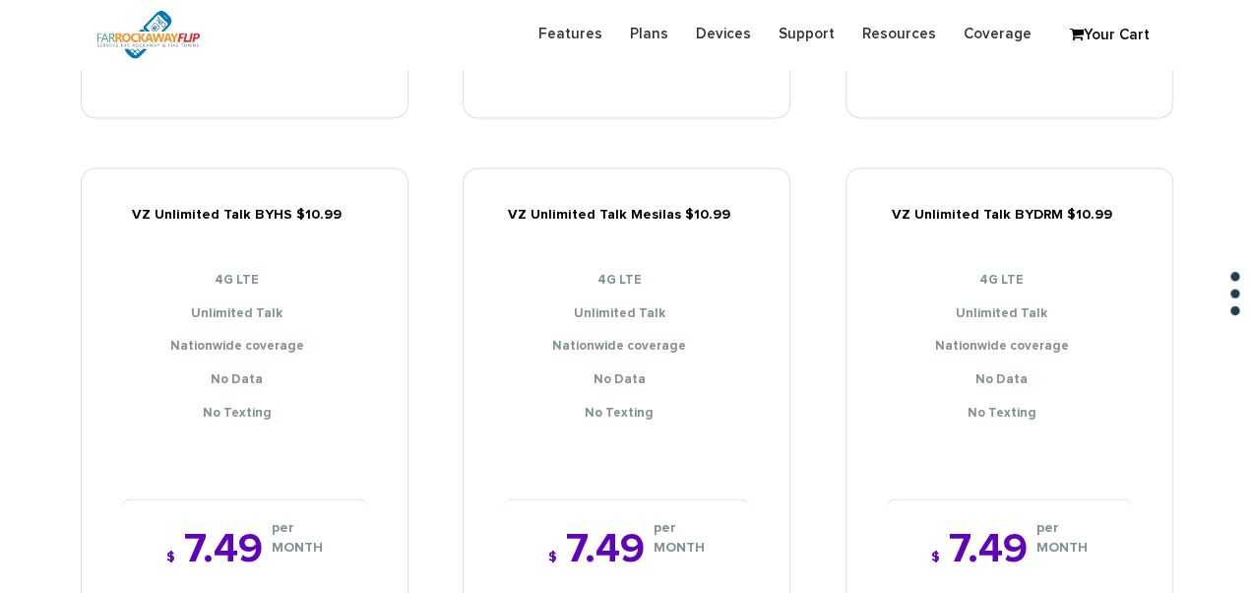
scroll to position [1674, 0]
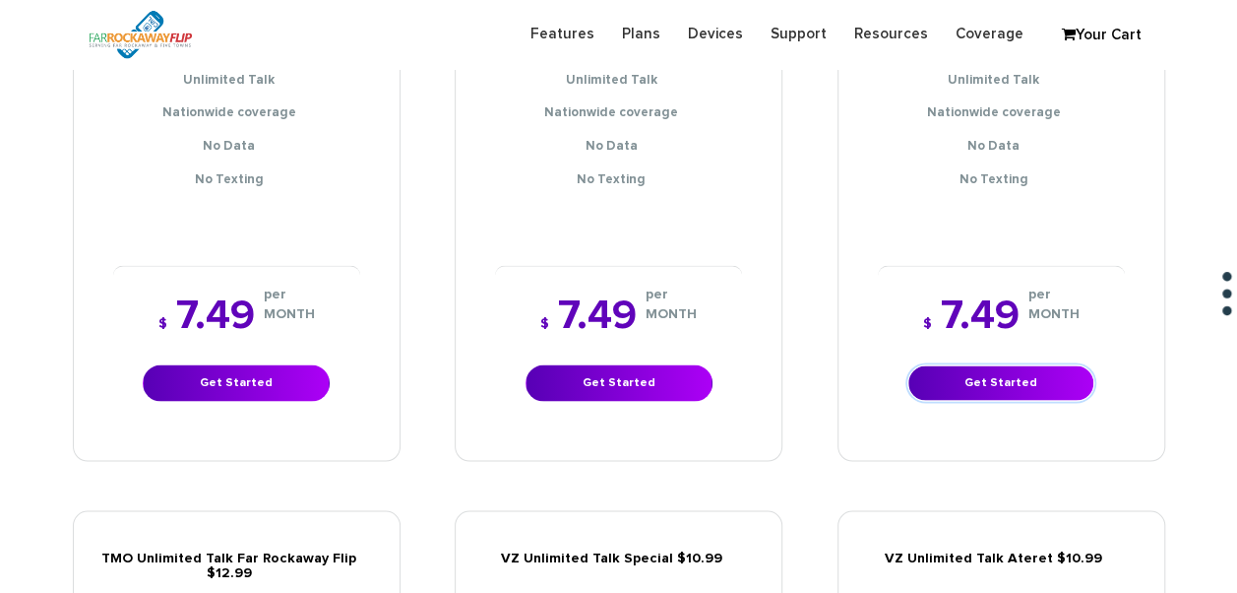
click at [936, 364] on link "Get Started" at bounding box center [1001, 382] width 187 height 36
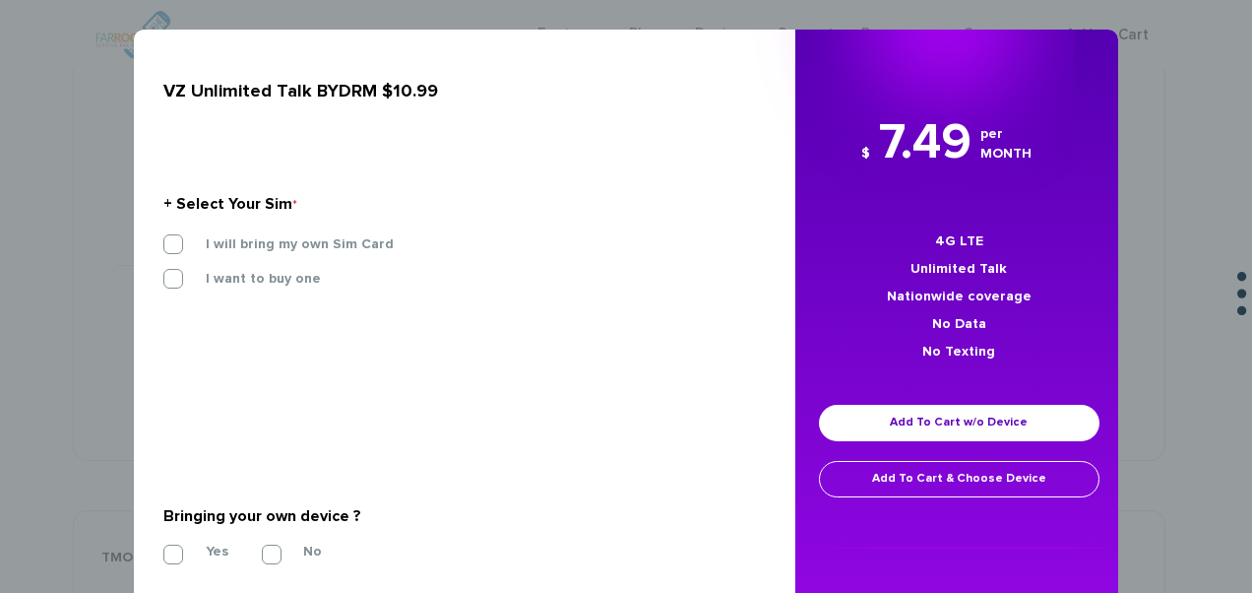
click at [325, 226] on section "+ Select Your Sim * I will bring my own Sim Card I want to buy one SIM STARTER …" at bounding box center [457, 246] width 588 height 214
click at [325, 235] on label "I will bring my own Sim Card" at bounding box center [285, 244] width 218 height 18
click at [163, 238] on input "I will bring my own Sim Card" at bounding box center [163, 238] width 0 height 0
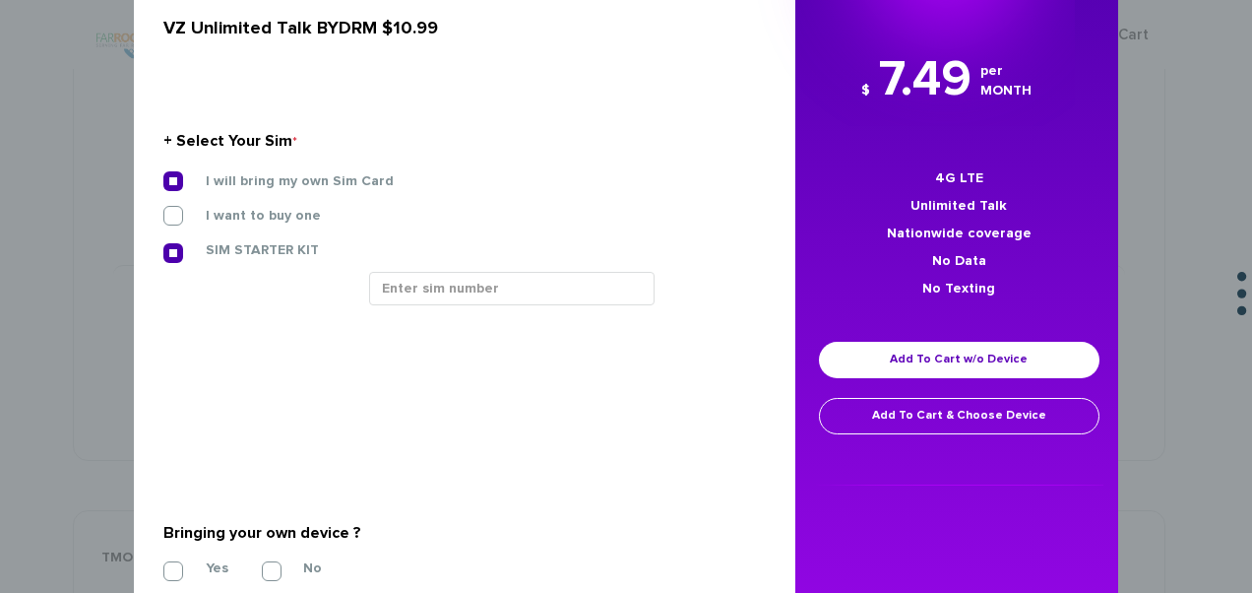
scroll to position [197, 0]
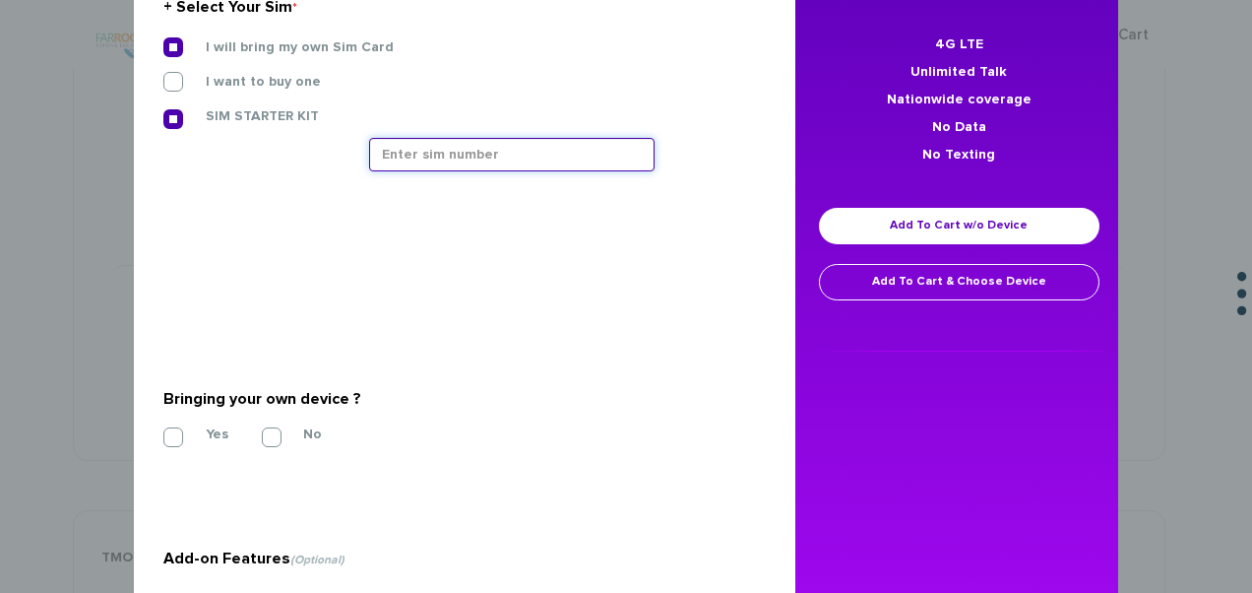
paste input "89148000010413090721"
type input "89148000010413090721"
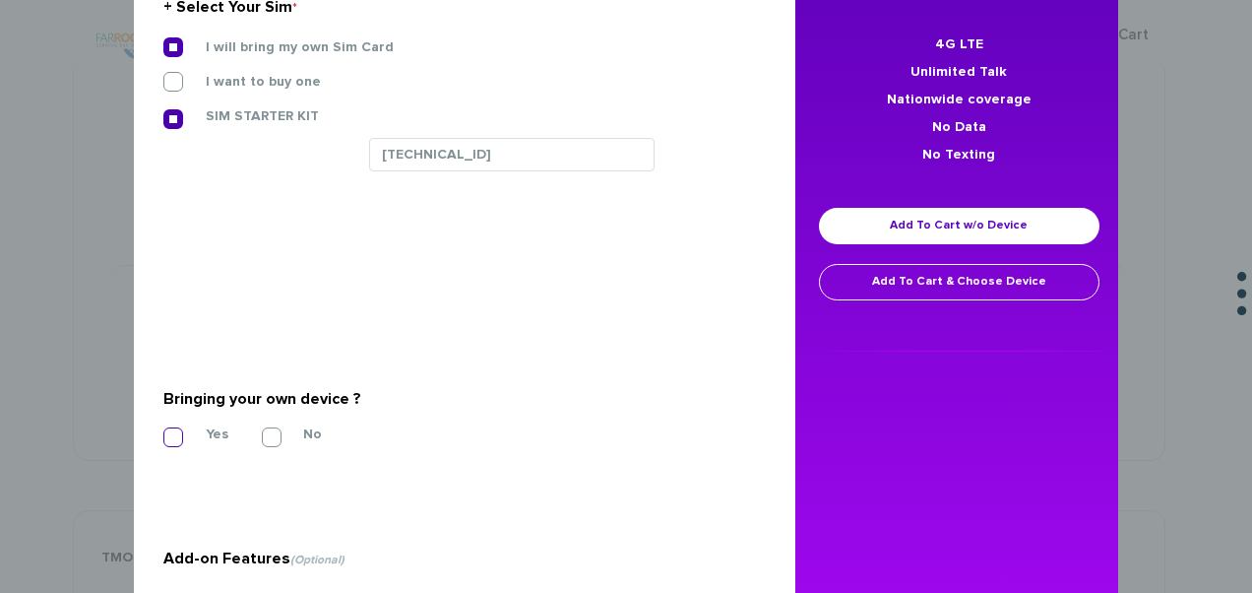
click at [187, 424] on section "Bringing your own device ? * Yes No" at bounding box center [457, 413] width 588 height 159
click at [183, 435] on label "Yes" at bounding box center [202, 434] width 52 height 18
click at [163, 431] on input "Yes" at bounding box center [163, 431] width 0 height 0
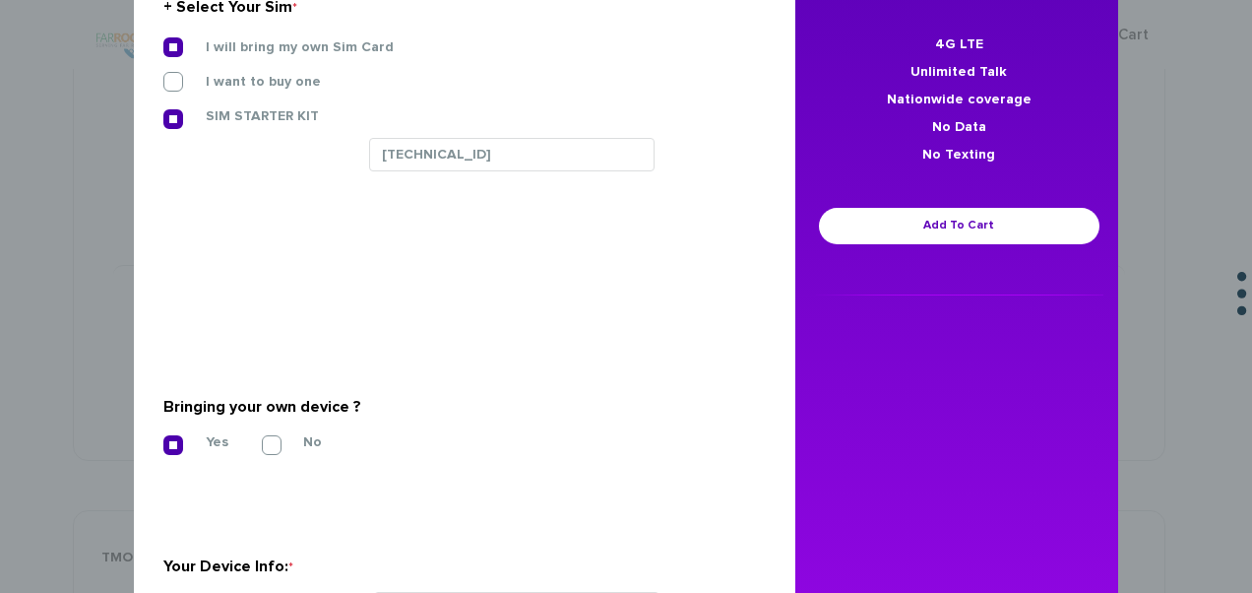
click at [167, 430] on section "Bringing your own device ? * Yes No" at bounding box center [457, 421] width 588 height 159
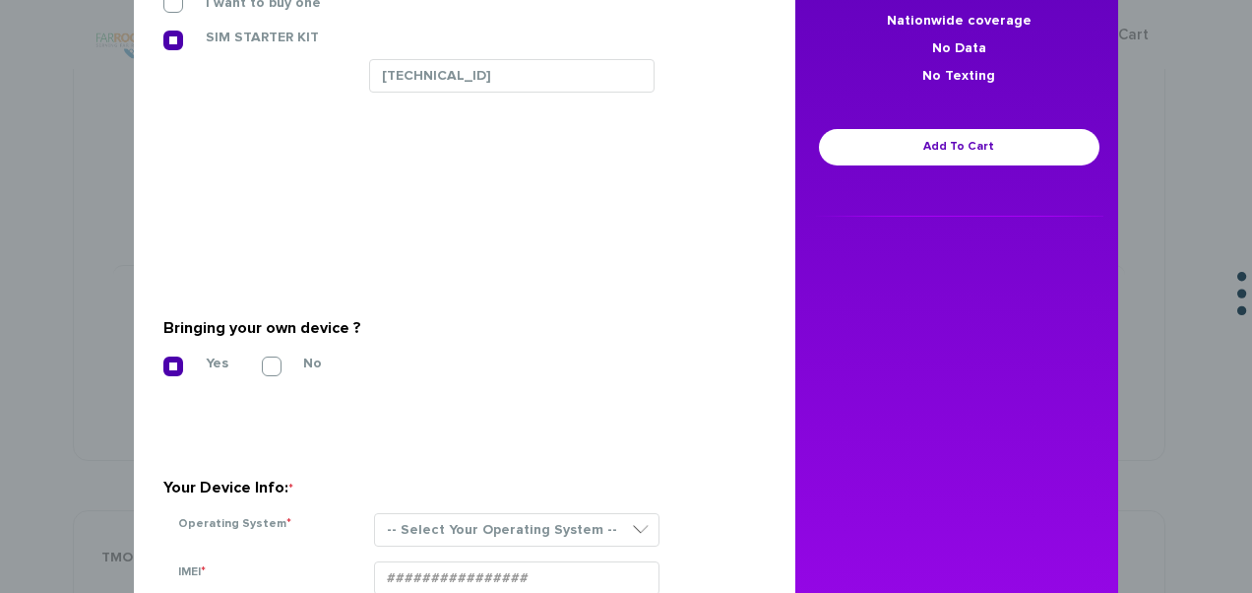
scroll to position [492, 0]
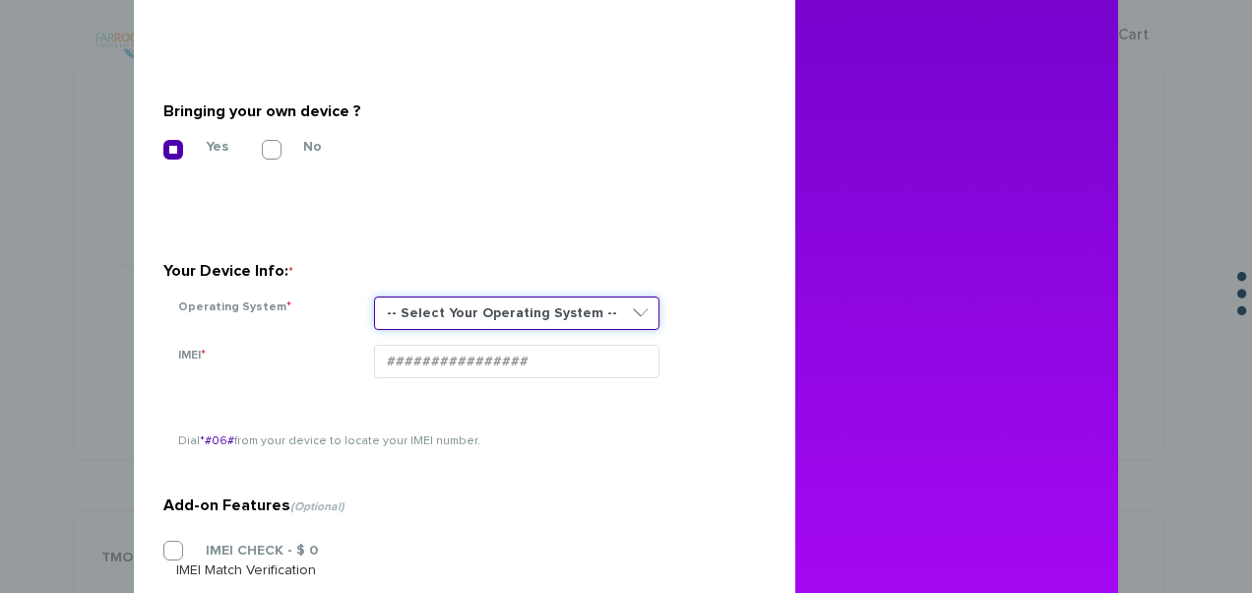
click at [433, 320] on select "-- Select Your Operating System -- ANDROID BLACKBERRY IOS NONE (BASIC PHONE) WI…" at bounding box center [516, 312] width 285 height 33
select select "NONE (BASIC PHONE)"
click at [374, 296] on select "-- Select Your Operating System -- ANDROID BLACKBERRY IOS NONE (BASIC PHONE) WI…" at bounding box center [516, 312] width 285 height 33
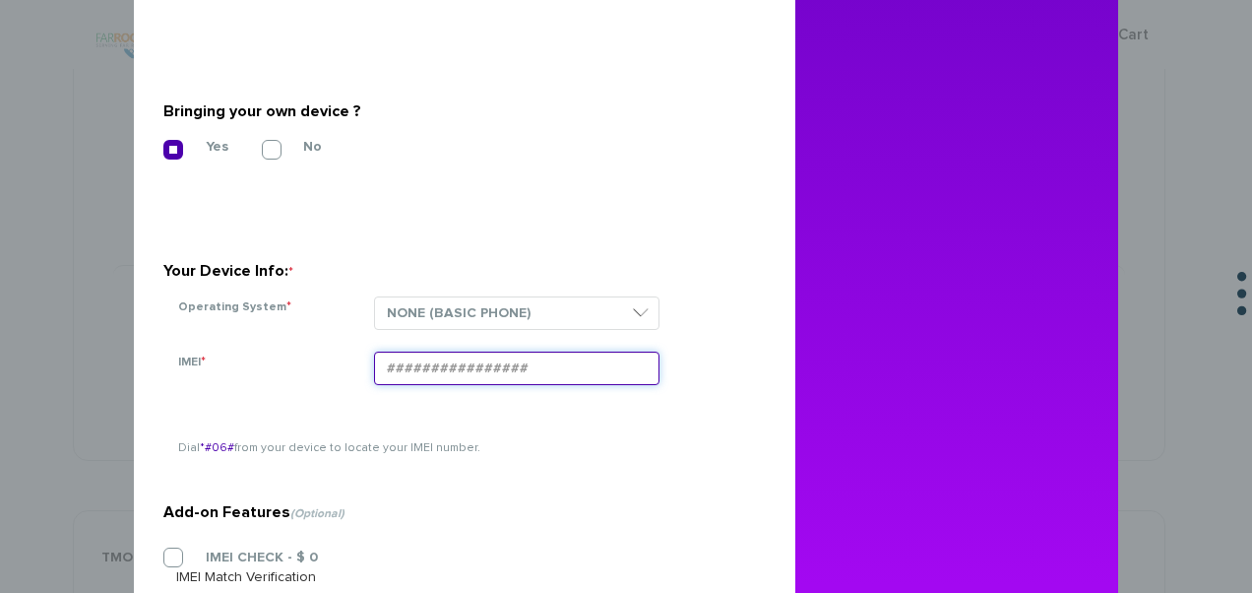
paste input "354834103824896"
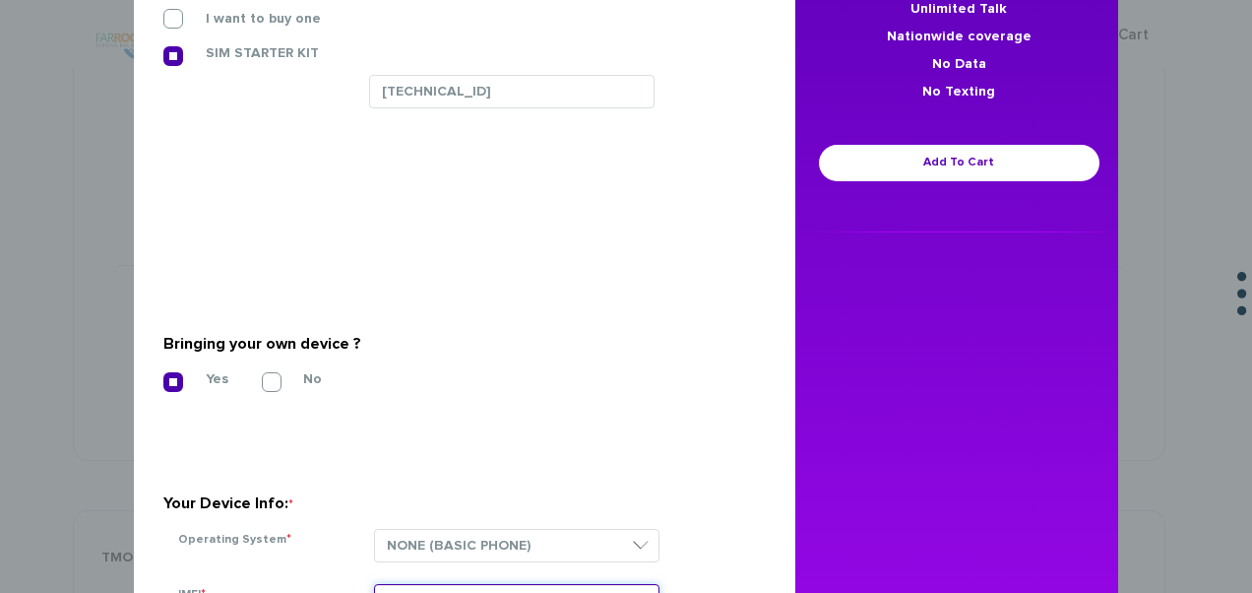
scroll to position [234, 0]
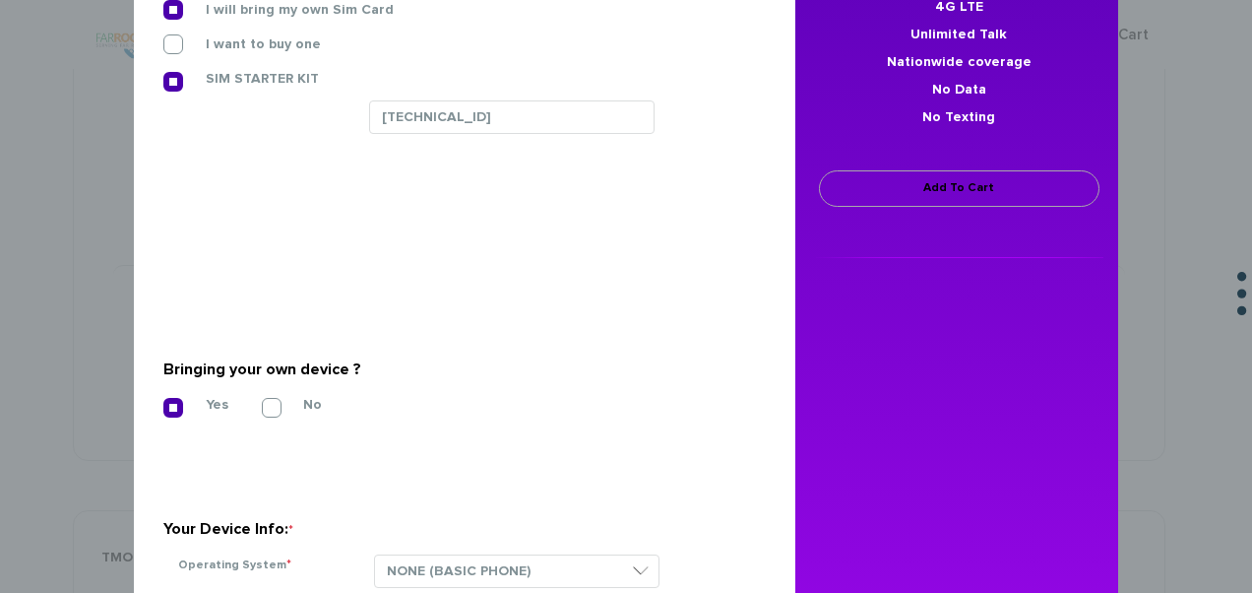
type input "354834103824896"
click at [921, 201] on link "Add To Cart" at bounding box center [959, 188] width 281 height 36
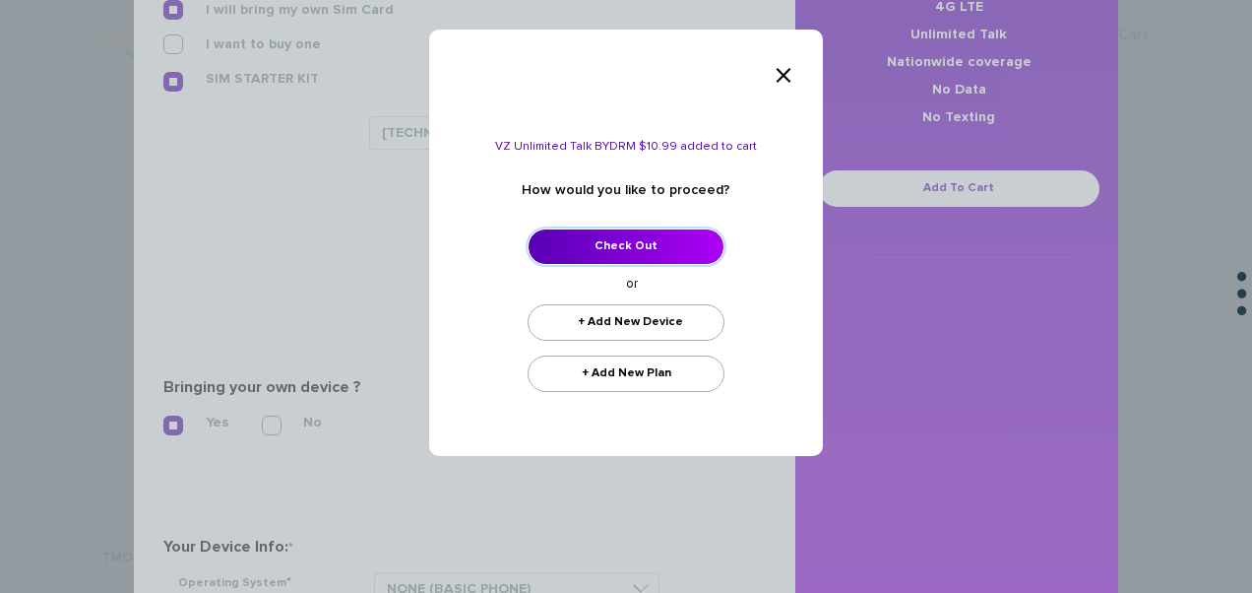
click at [660, 249] on link "Check Out" at bounding box center [626, 246] width 197 height 36
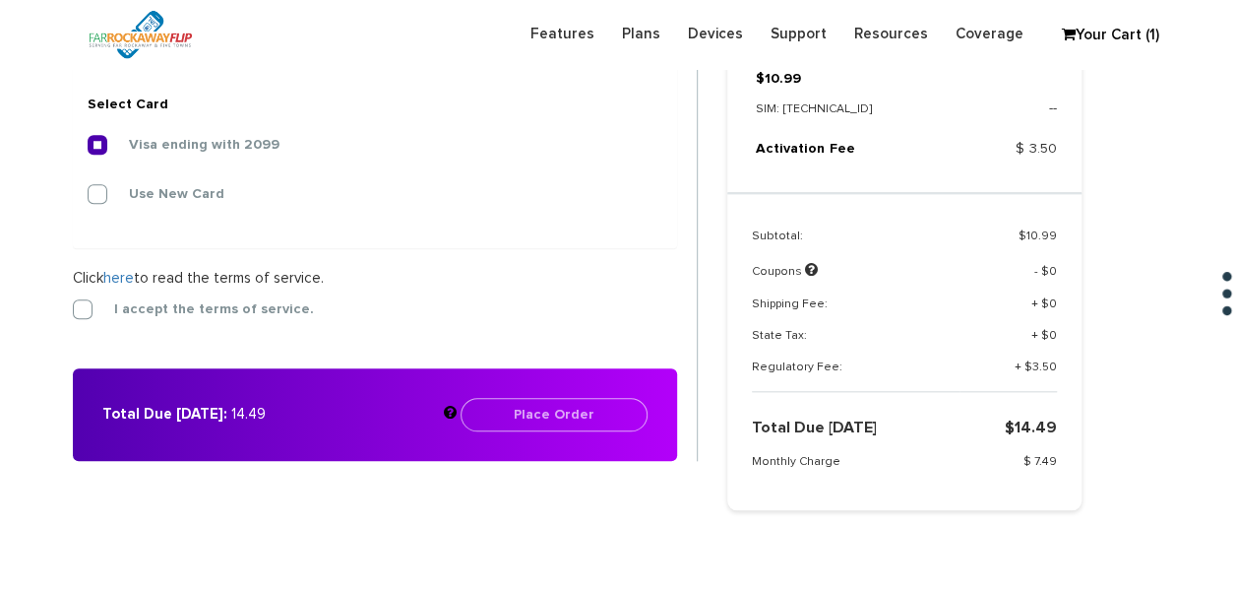
scroll to position [904, 0]
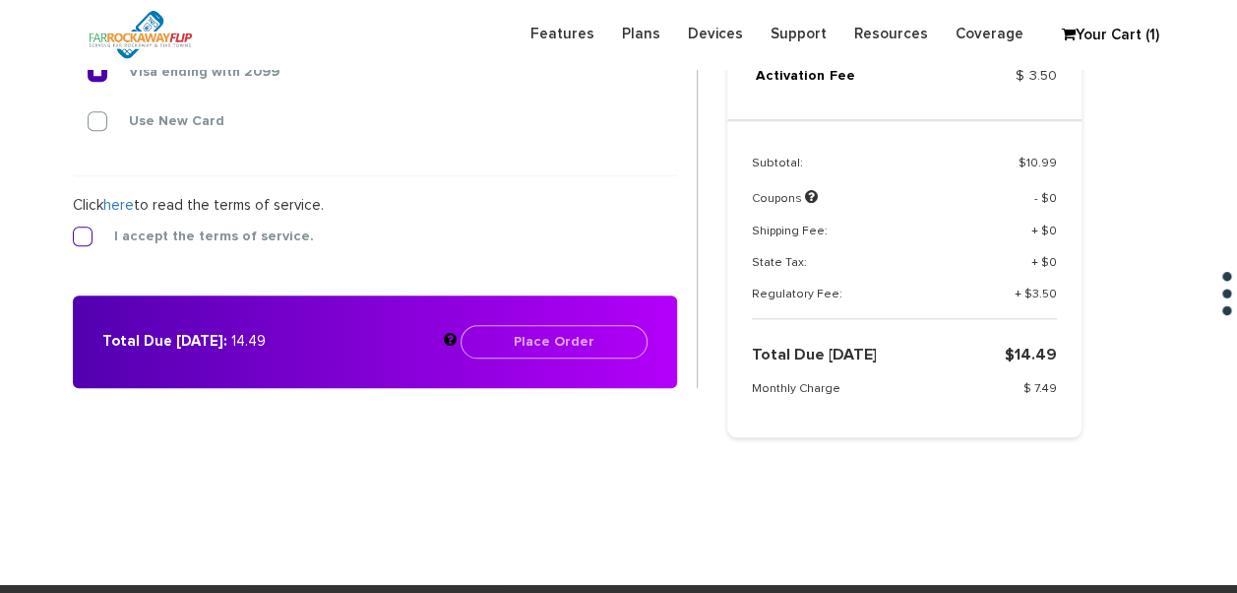
click at [158, 237] on label "I accept the terms of service." at bounding box center [199, 236] width 229 height 18
click at [73, 230] on input "I accept the terms of service." at bounding box center [73, 230] width 0 height 0
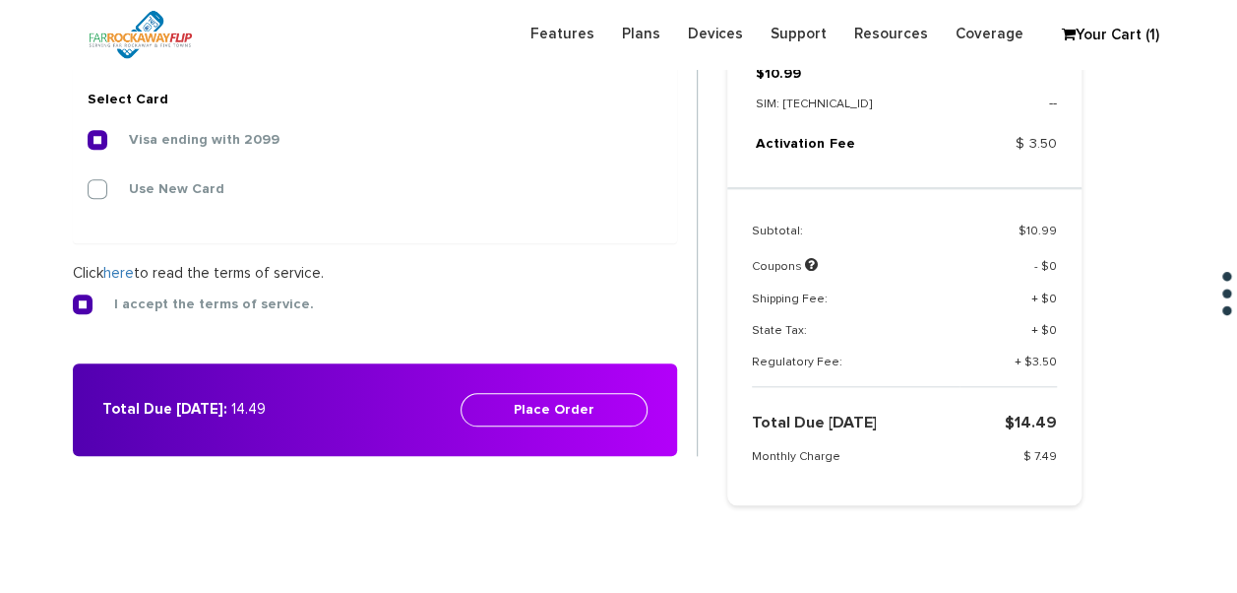
scroll to position [805, 0]
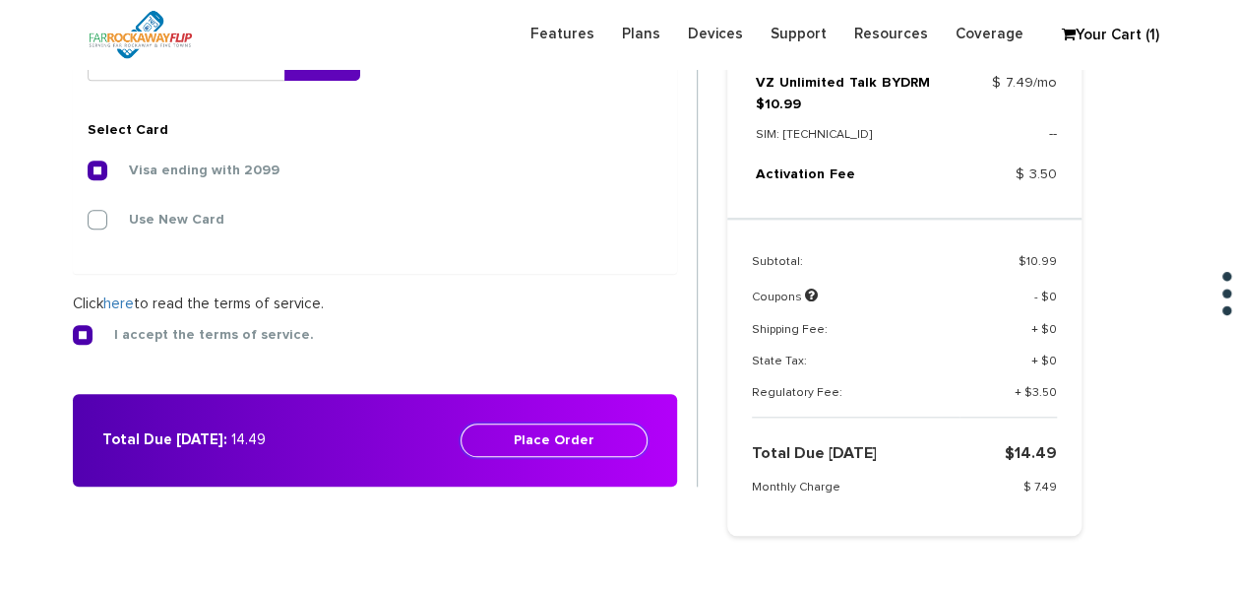
click at [630, 437] on button "Place Order" at bounding box center [554, 439] width 187 height 33
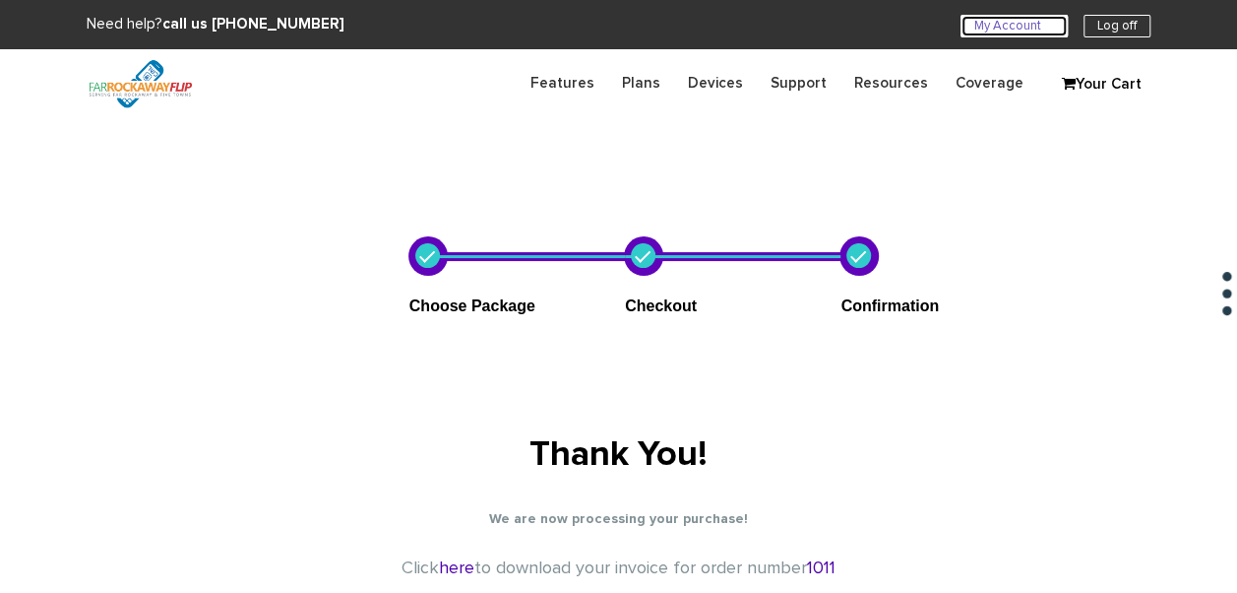
click at [979, 15] on link "My Account U" at bounding box center [1014, 26] width 107 height 23
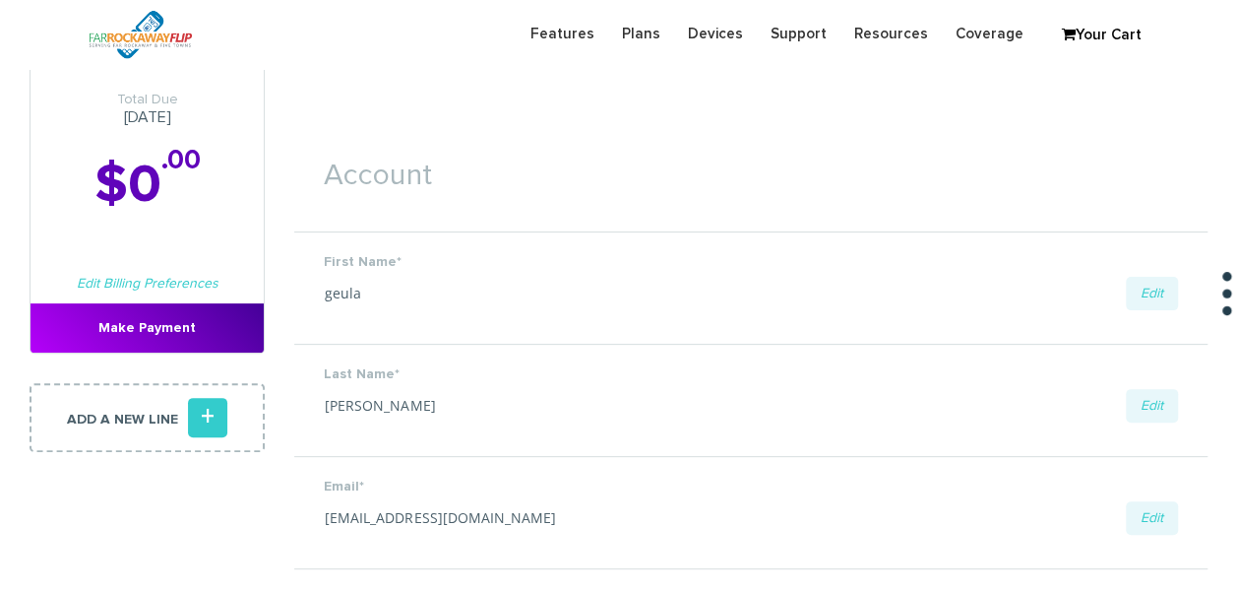
scroll to position [98, 0]
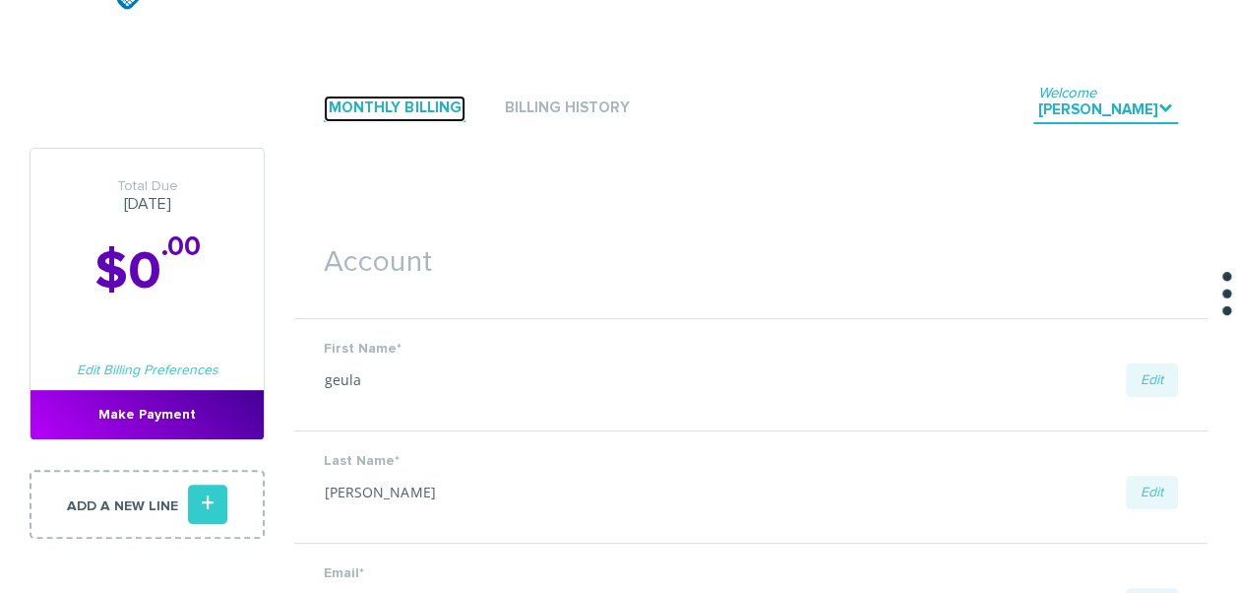
click at [402, 104] on link "Monthly Billing" at bounding box center [395, 108] width 142 height 27
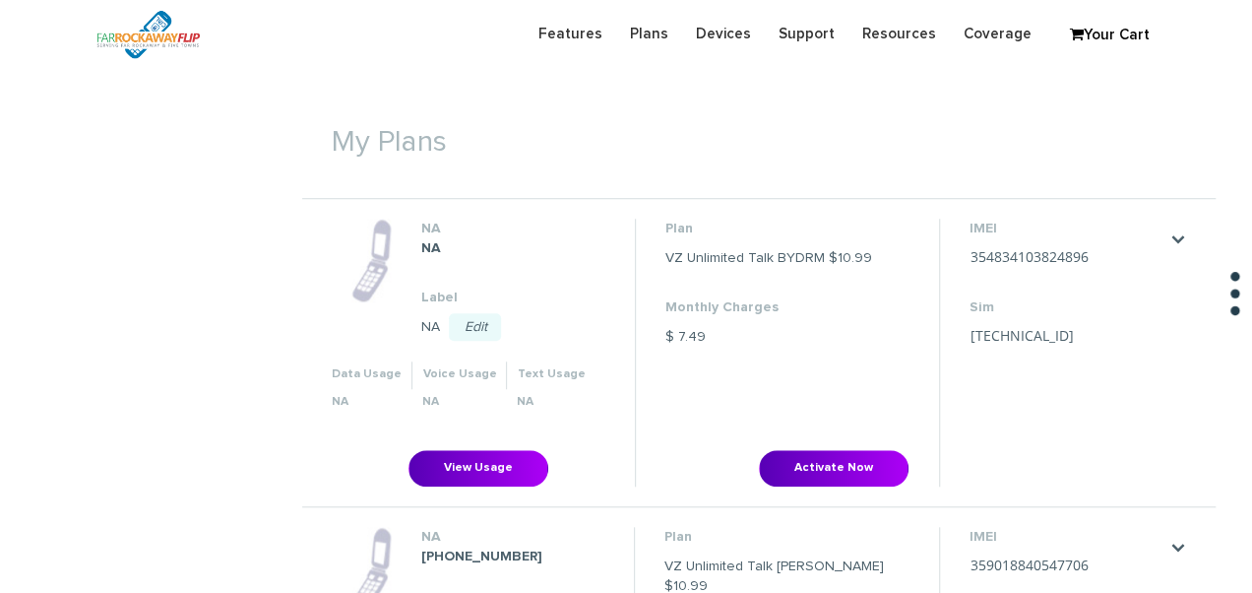
scroll to position [788, 0]
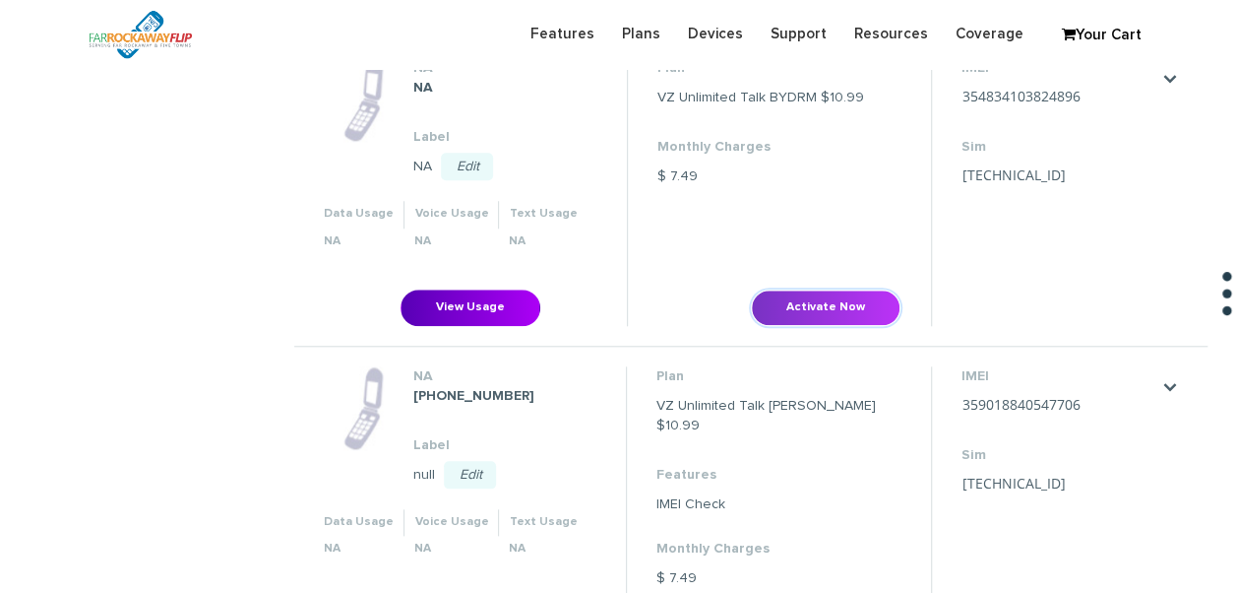
click at [801, 303] on button "Activate Now" at bounding box center [826, 307] width 150 height 36
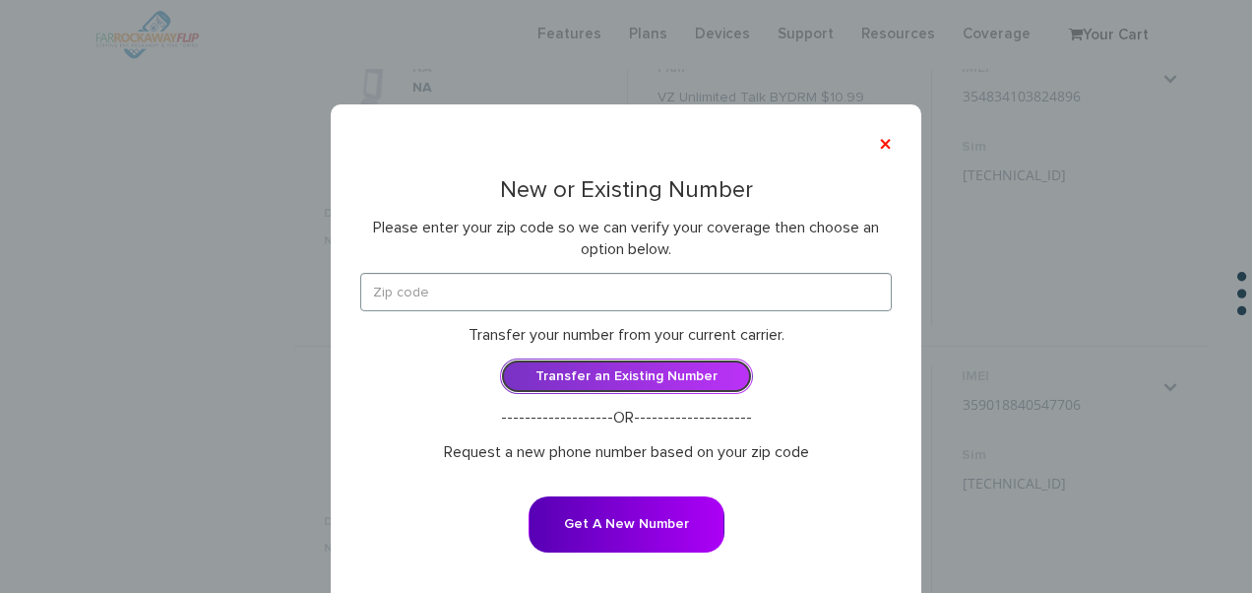
click at [709, 362] on link "Transfer an Existing Number" at bounding box center [626, 375] width 253 height 35
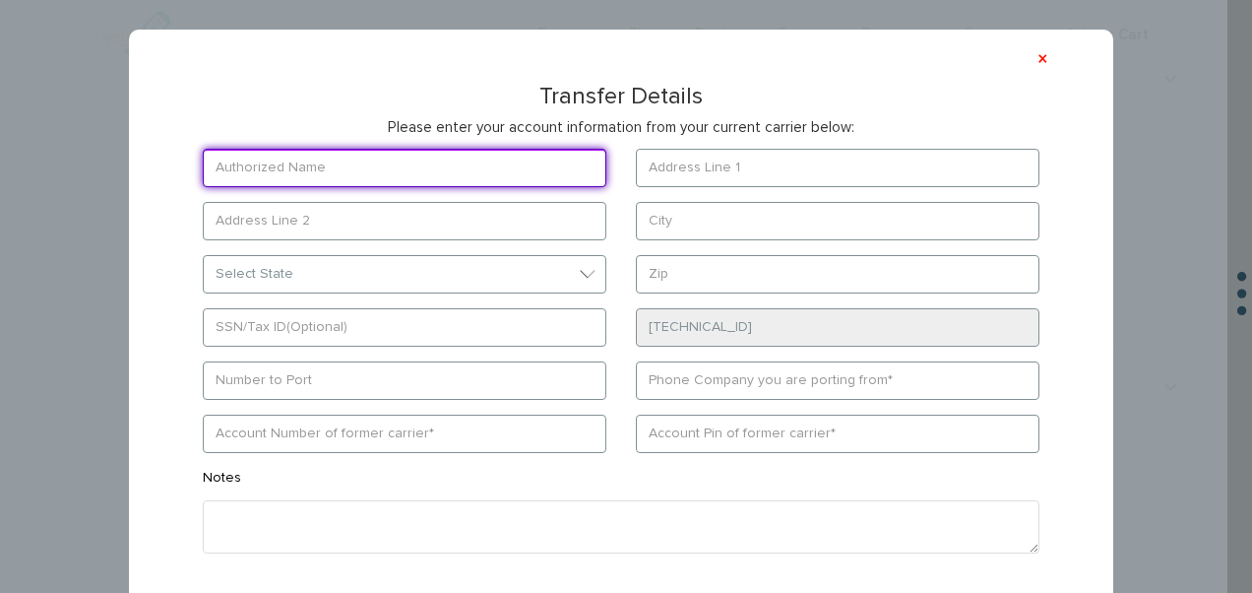
click at [411, 149] on input "text" at bounding box center [405, 168] width 404 height 38
type input "katz"
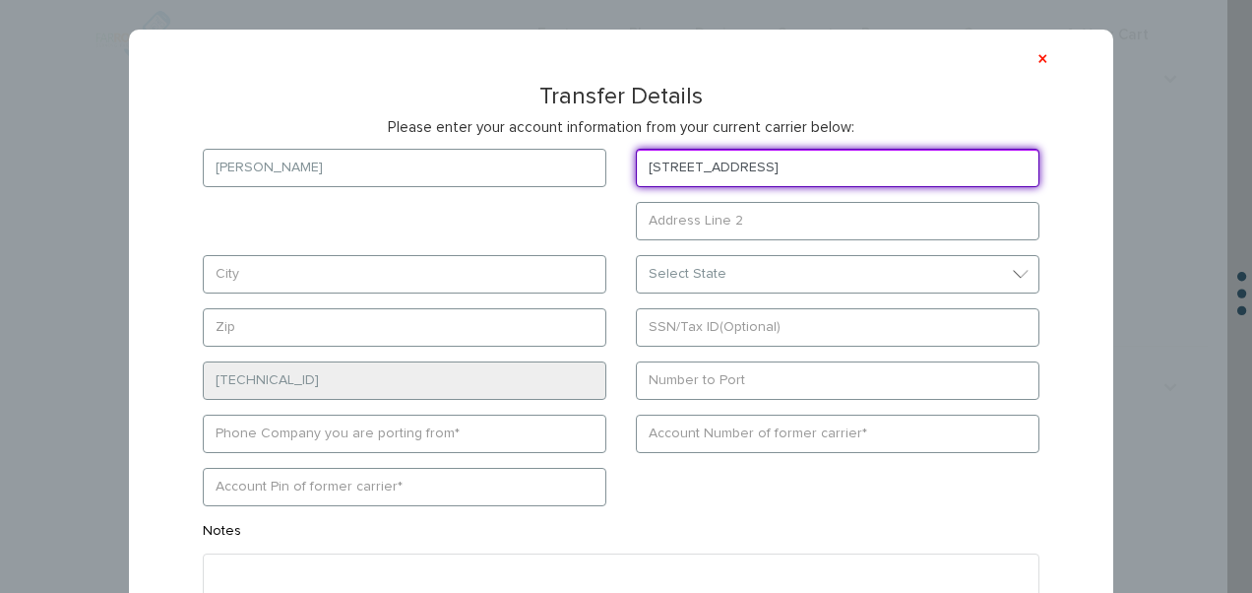
type input "570 grand st"
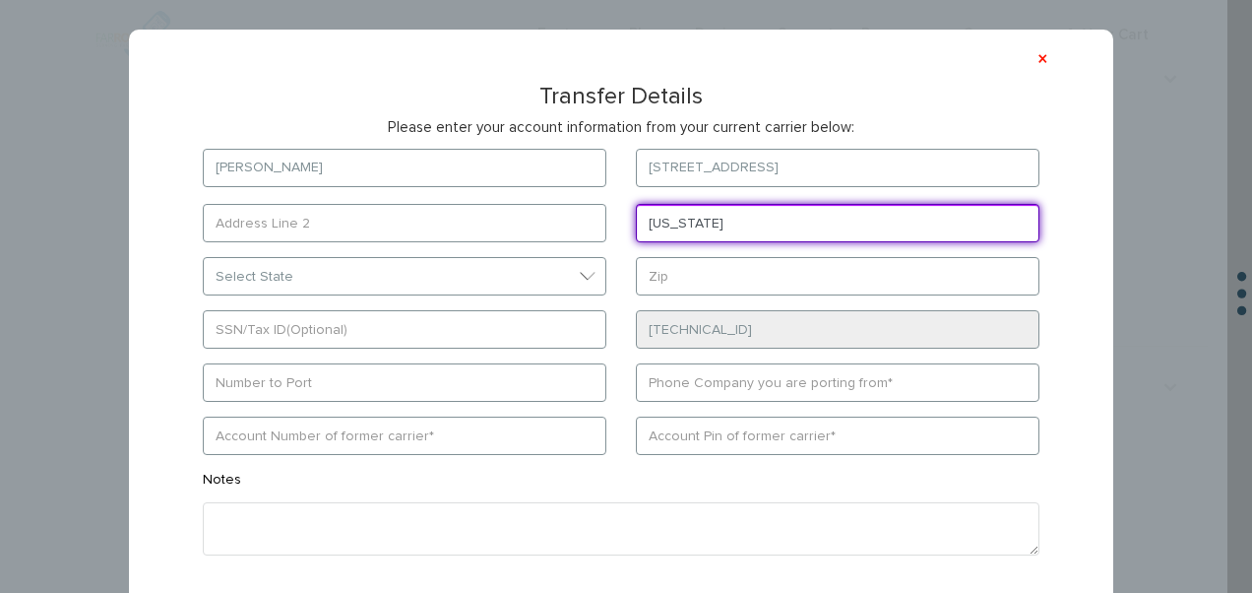
type input "new york"
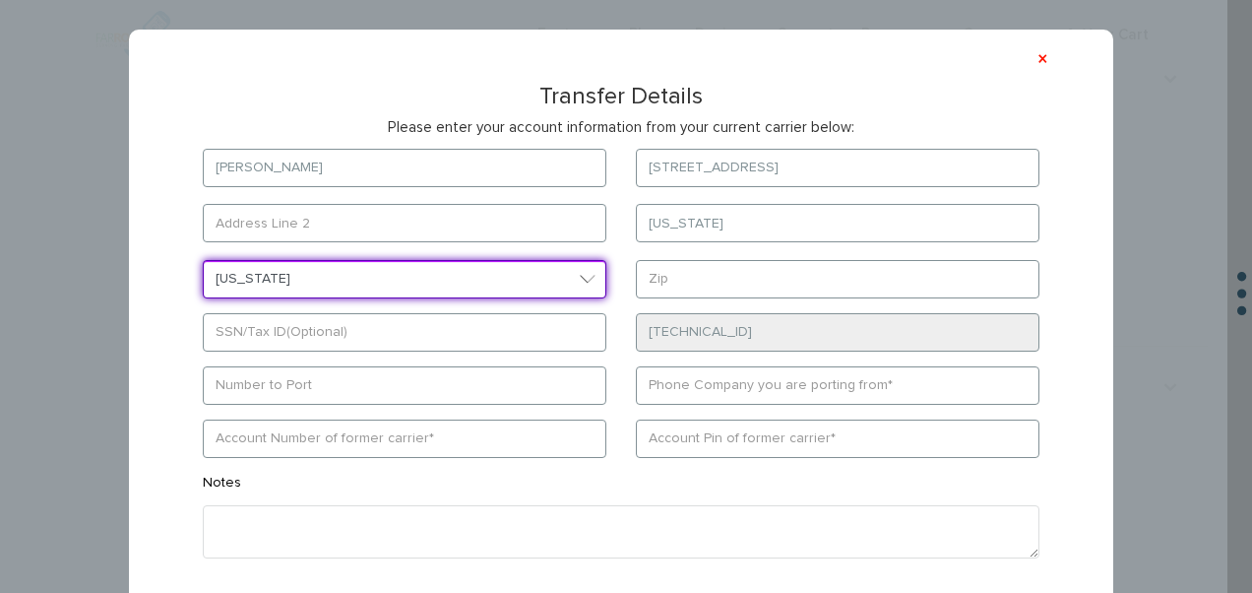
select select "NY"
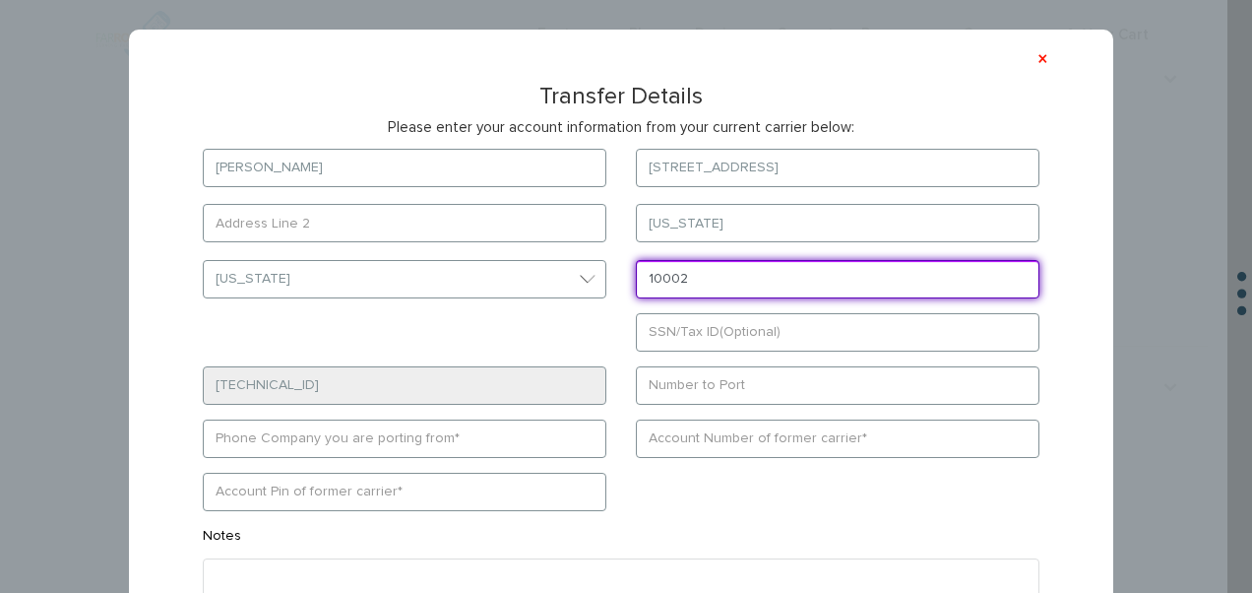
type input "10002"
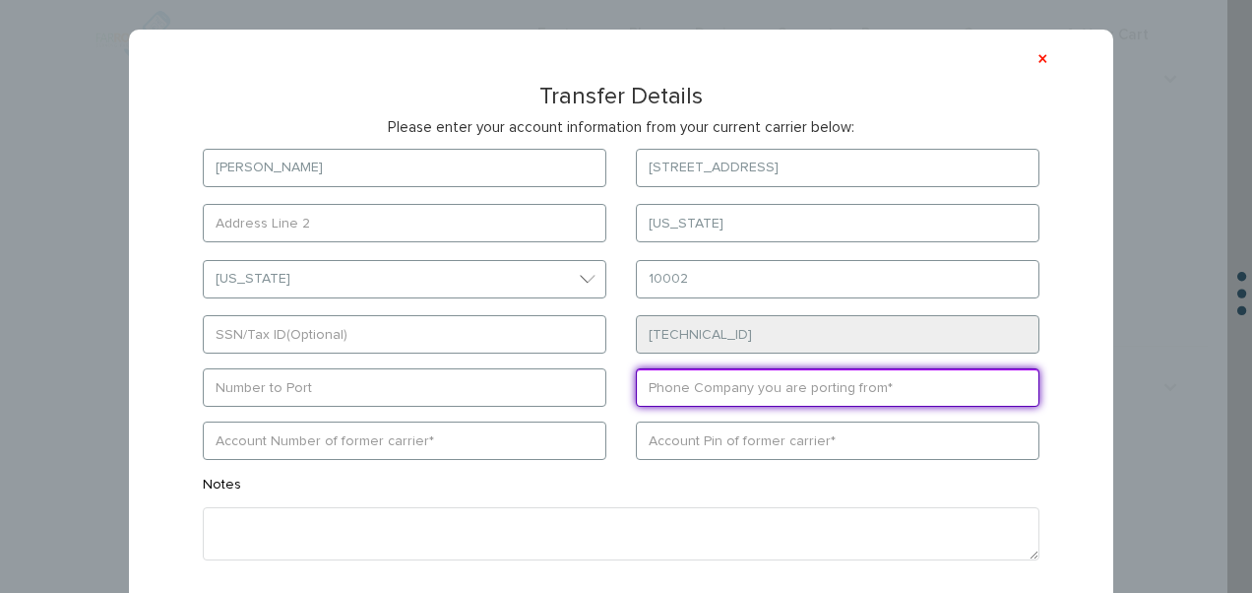
click at [696, 381] on input "text" at bounding box center [838, 387] width 404 height 38
type input "us"
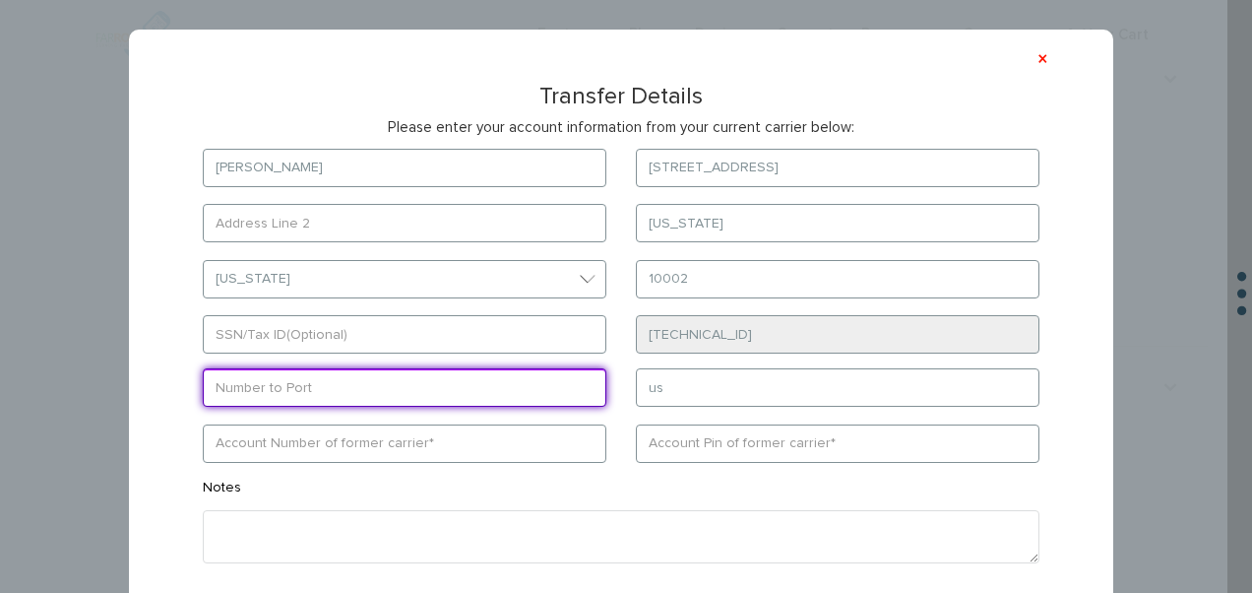
click at [431, 378] on input "text" at bounding box center [405, 387] width 404 height 38
type input "9174599755"
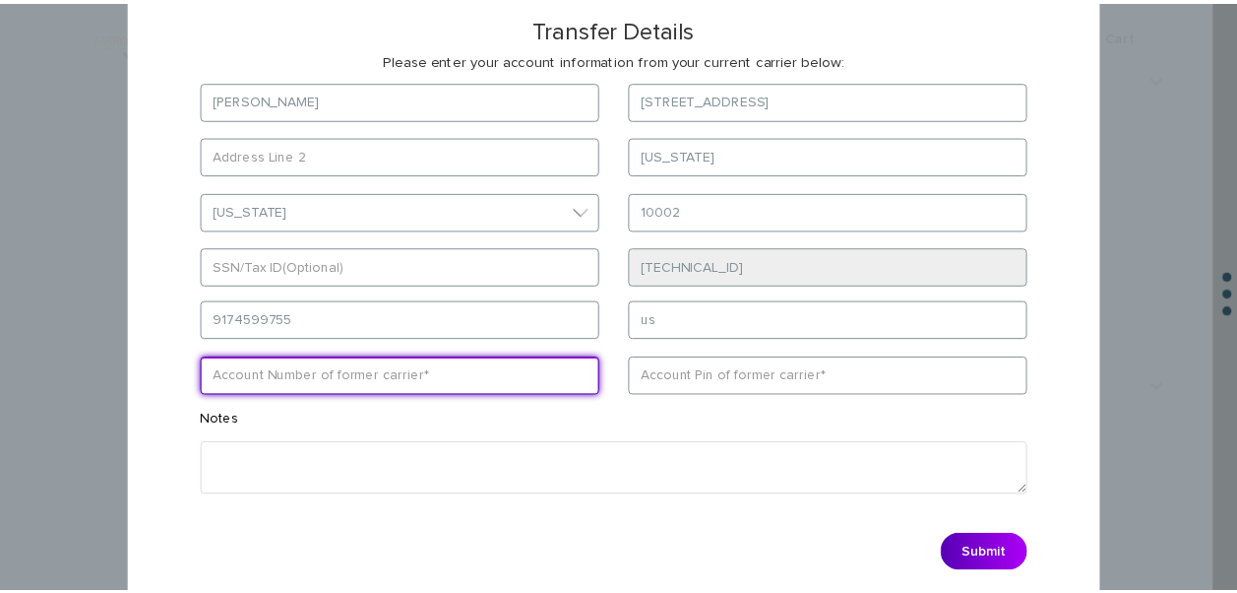
scroll to position [98, 0]
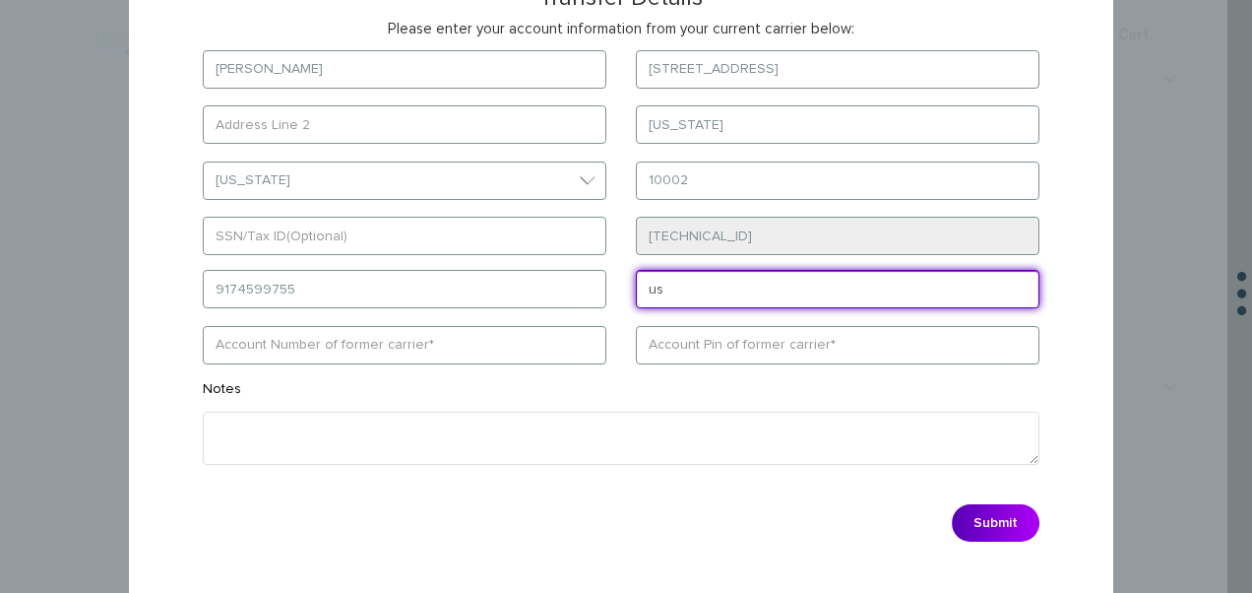
click at [662, 283] on input "us" at bounding box center [838, 289] width 404 height 38
type input "us mobile"
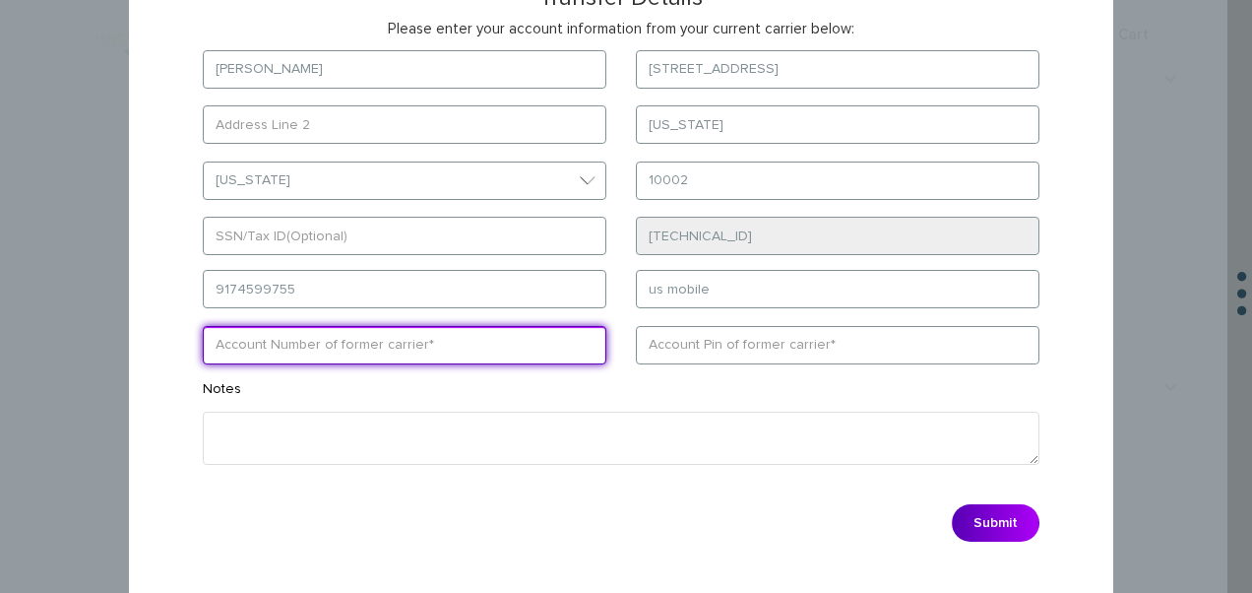
click at [421, 345] on input "text" at bounding box center [405, 345] width 404 height 38
type input "9294960104"
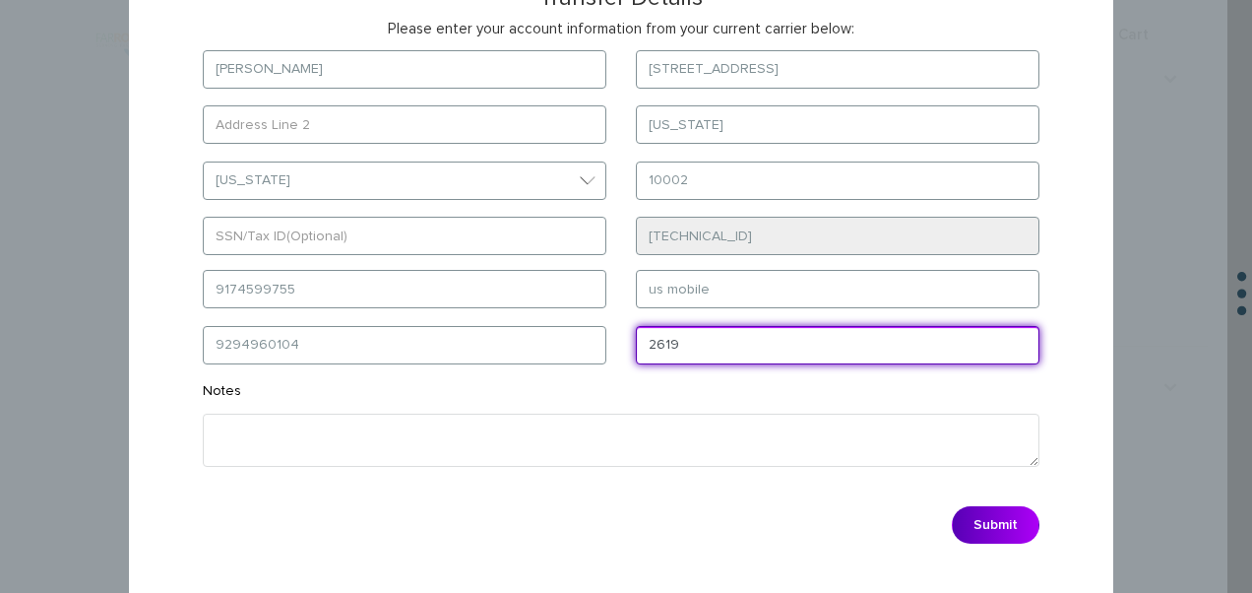
type input "2619"
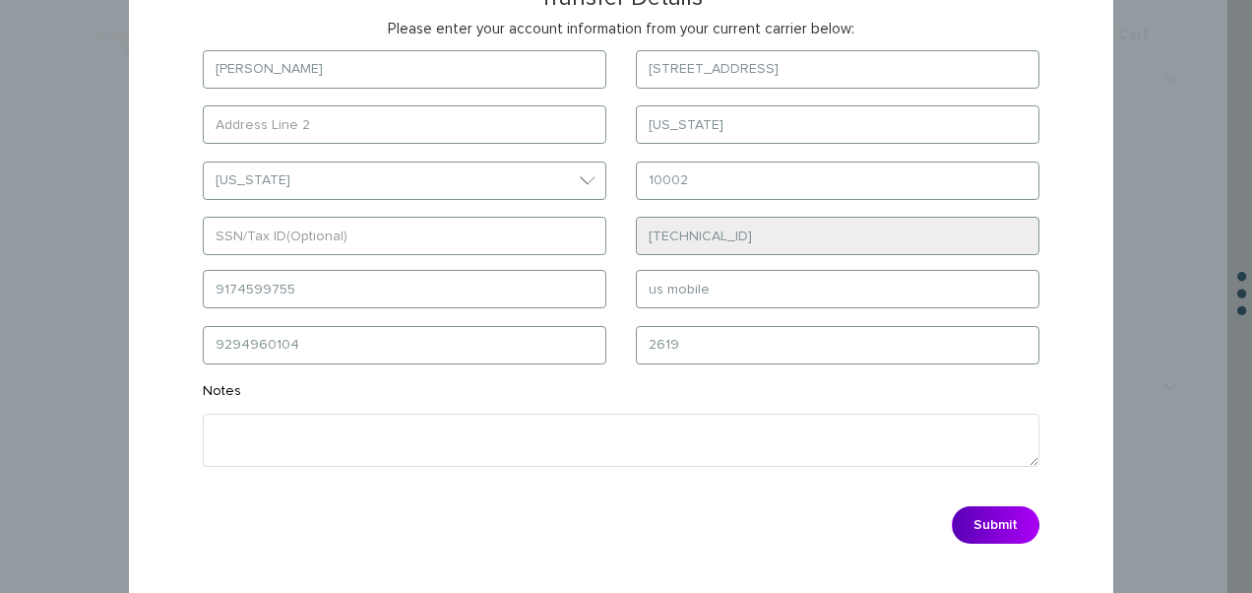
click at [953, 507] on div "Submit" at bounding box center [621, 524] width 866 height 57
click at [979, 511] on button "Submit" at bounding box center [996, 524] width 88 height 37
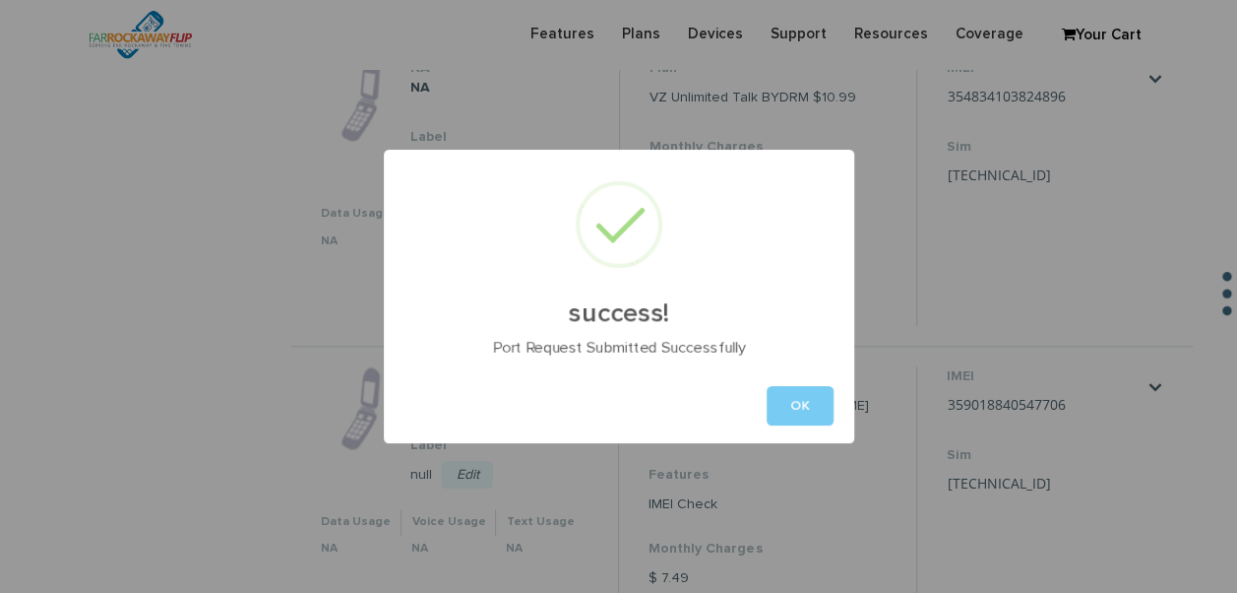
click at [788, 399] on button "OK" at bounding box center [800, 405] width 67 height 39
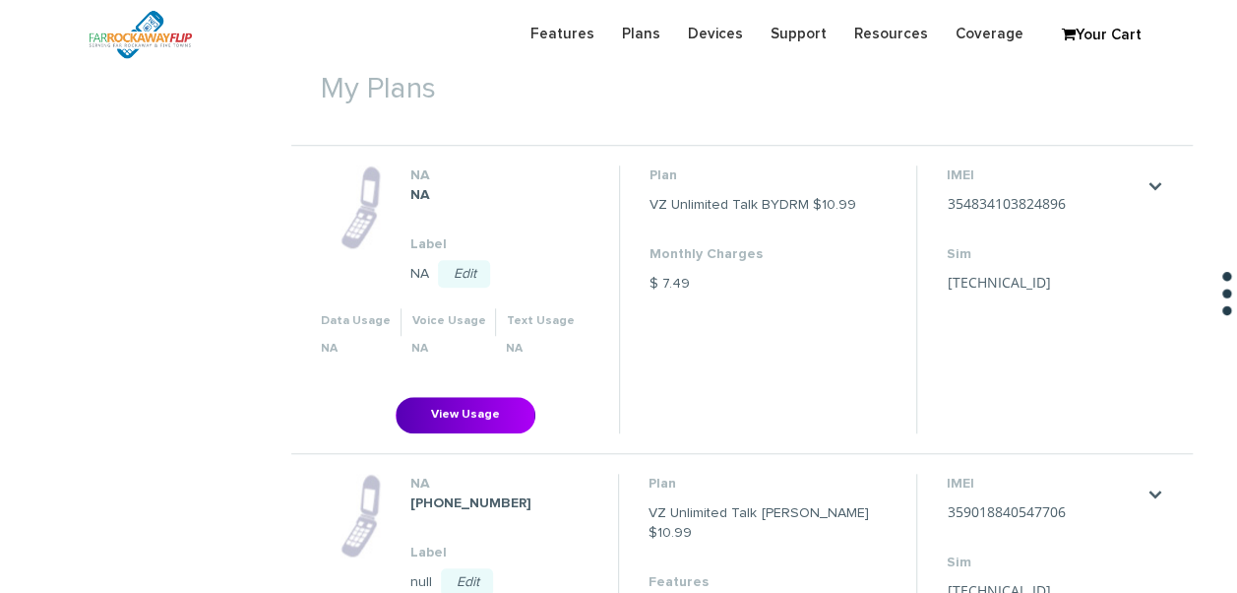
scroll to position [591, 0]
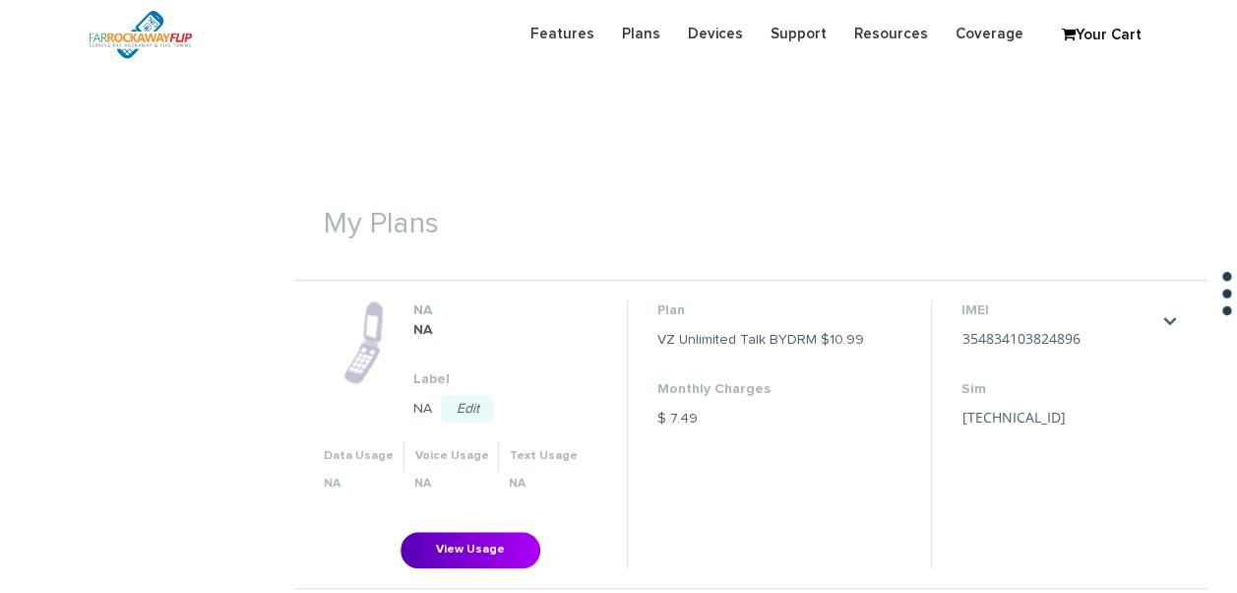
scroll to position [689, 0]
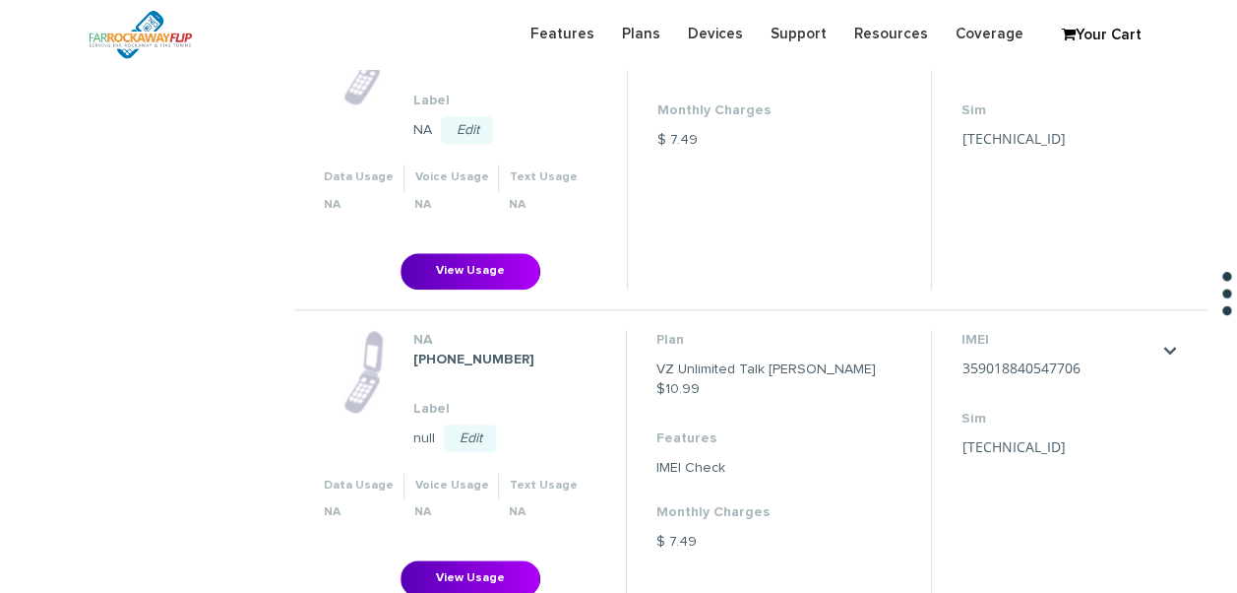
scroll to position [984, 0]
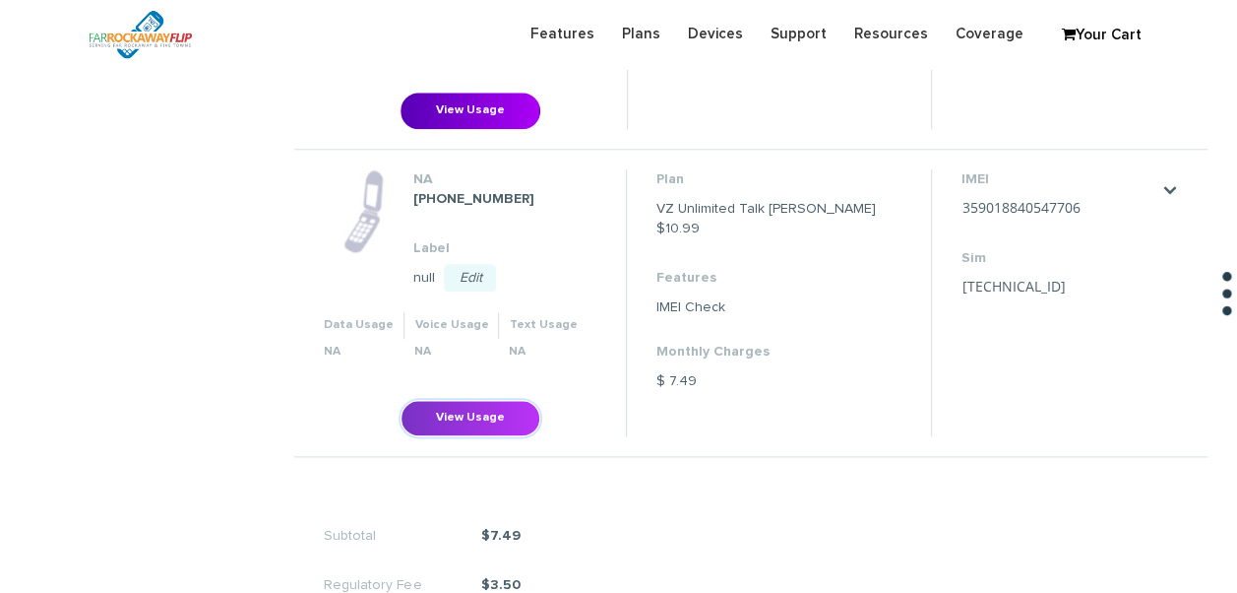
click at [464, 413] on button "View Usage" at bounding box center [471, 418] width 140 height 36
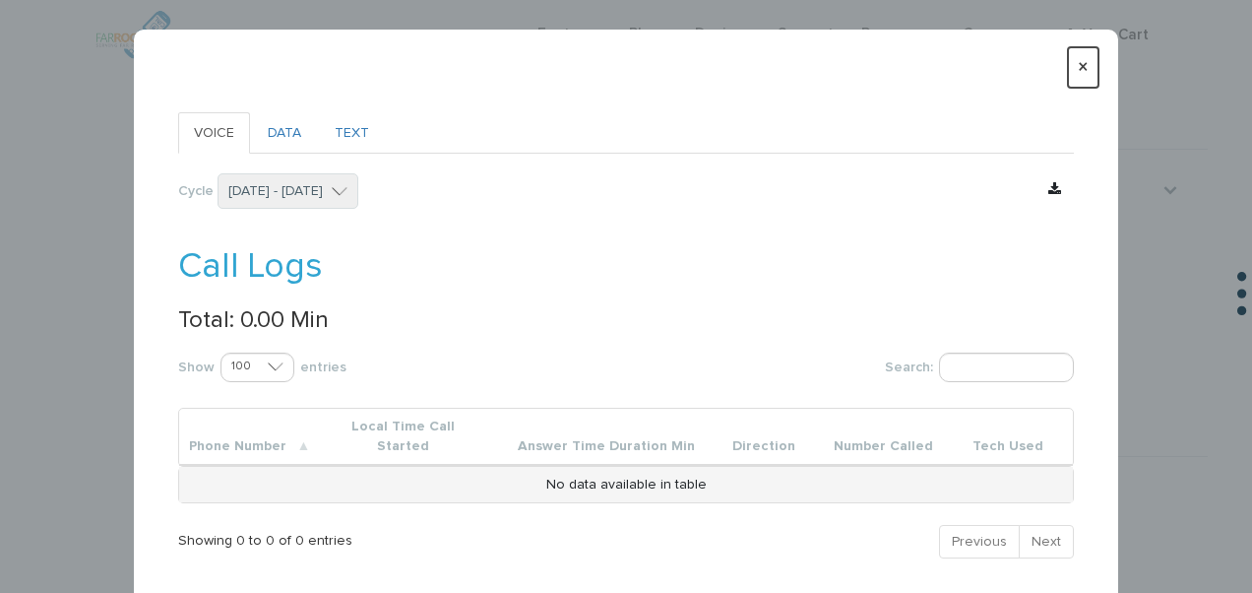
click at [1068, 62] on button "×" at bounding box center [1083, 67] width 31 height 40
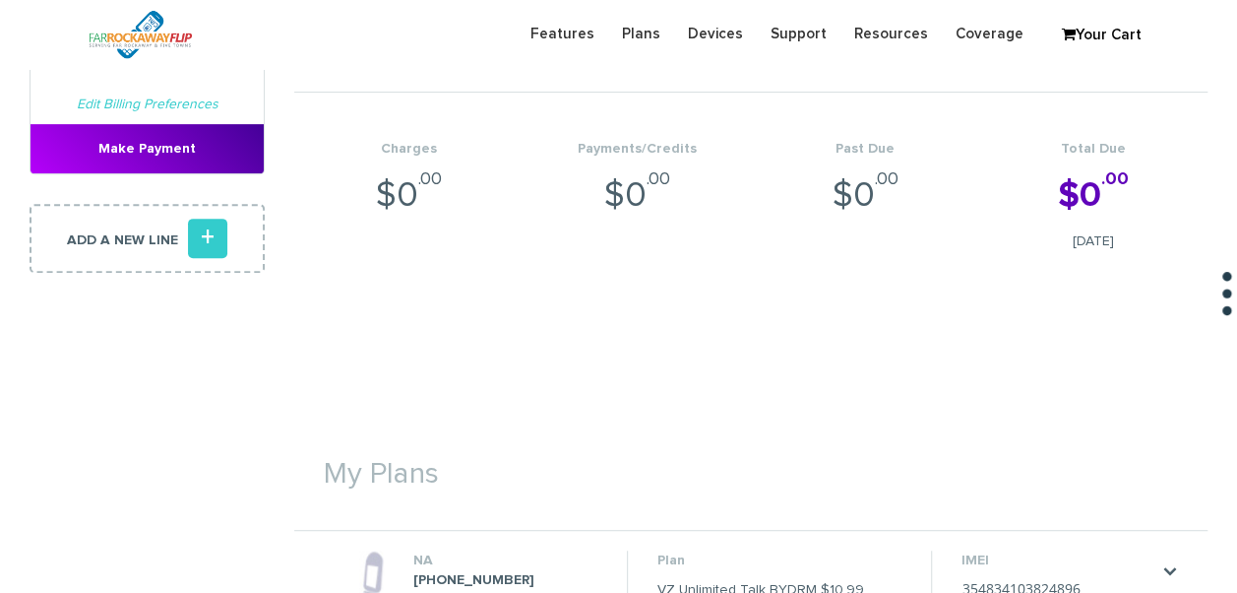
scroll to position [0, 0]
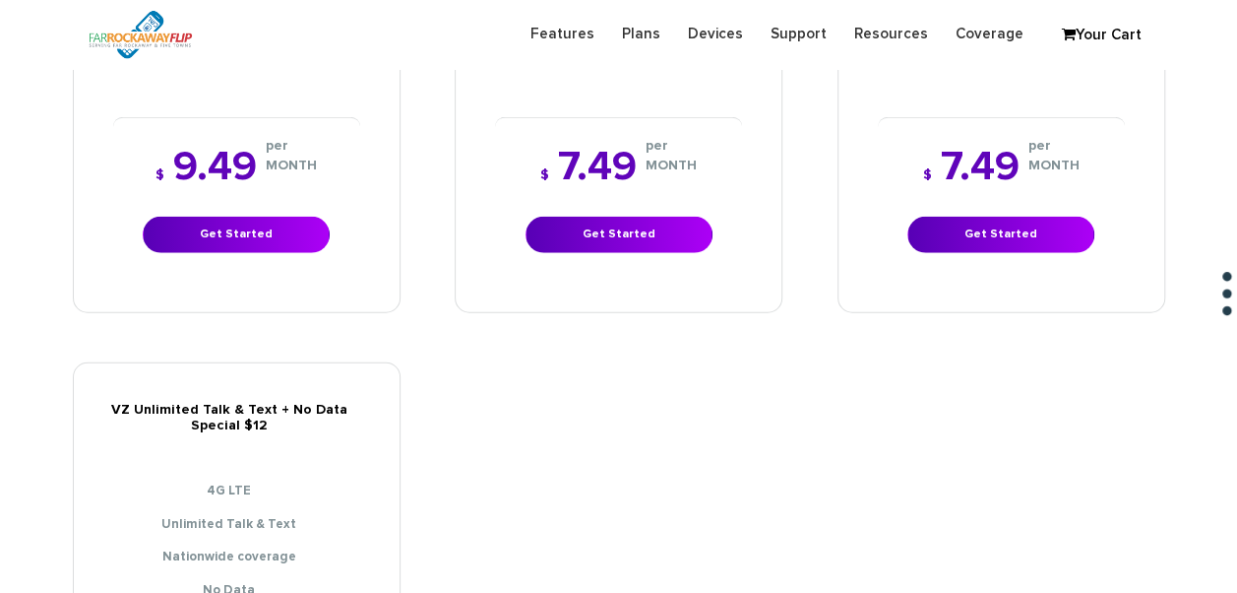
scroll to position [2280, 0]
